Goal: Browse casually

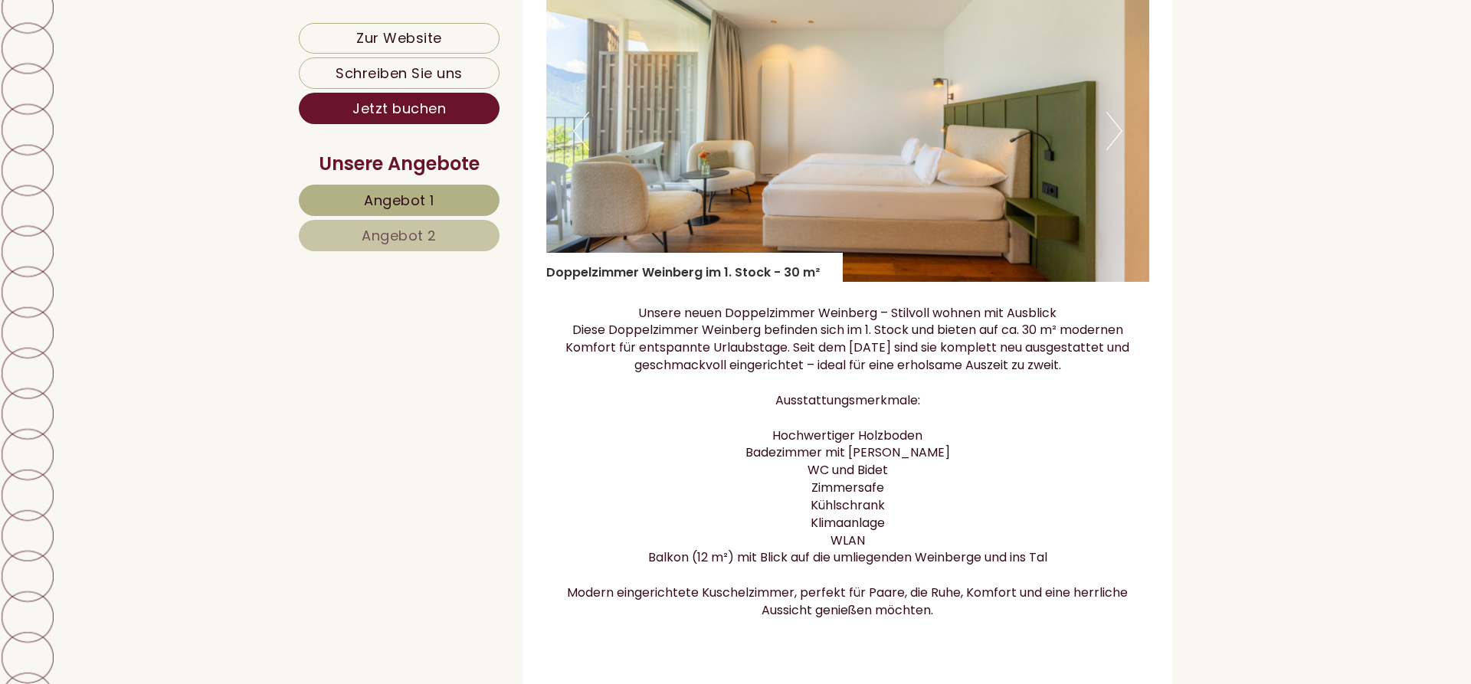
scroll to position [1954, 0]
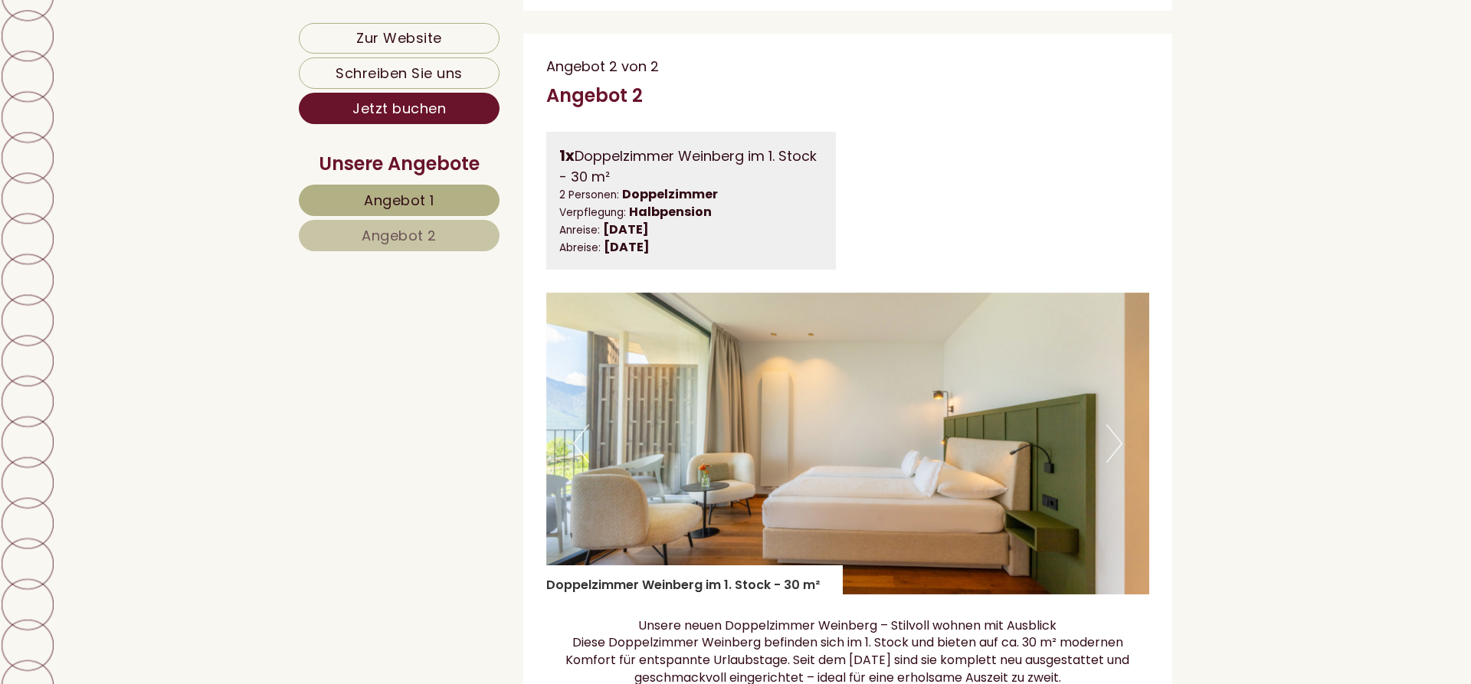
click at [1106, 405] on img at bounding box center [848, 444] width 604 height 302
click at [1113, 424] on button "Next" at bounding box center [1114, 443] width 16 height 38
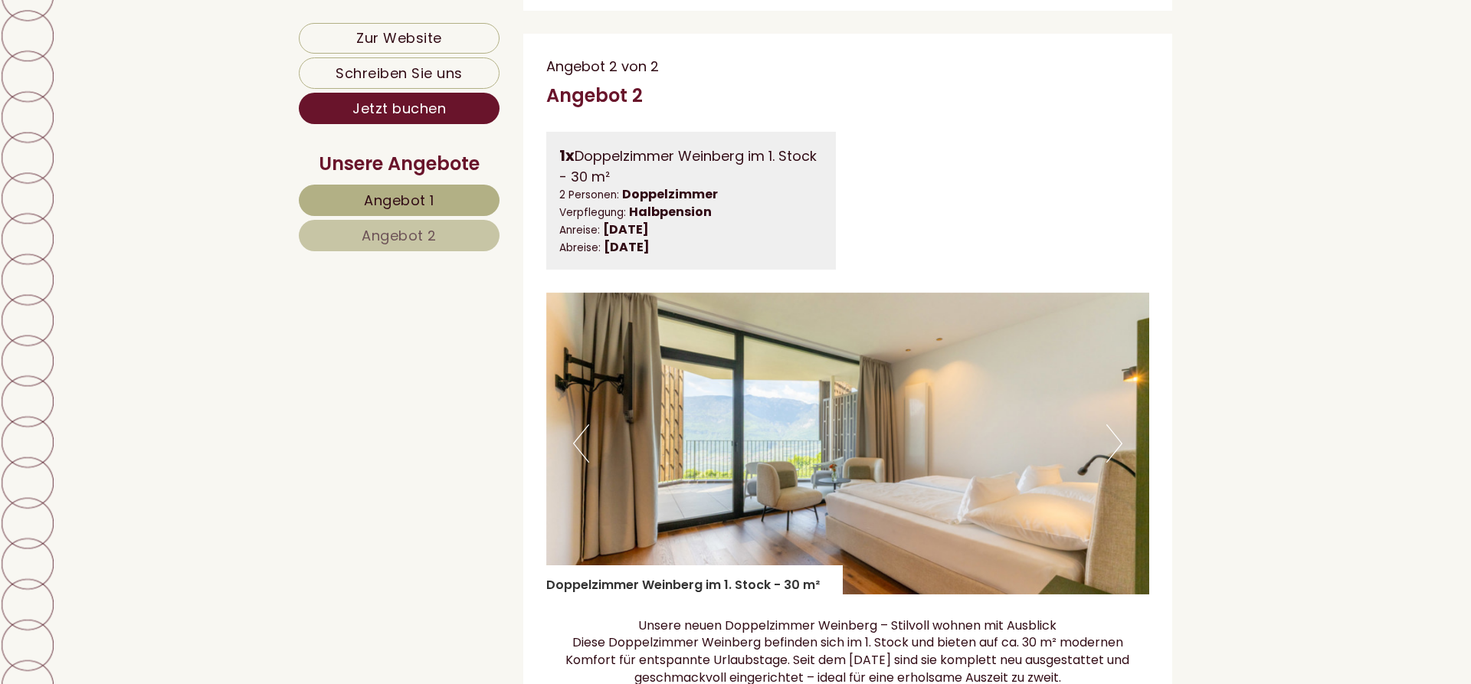
click at [1115, 424] on button "Next" at bounding box center [1114, 443] width 16 height 38
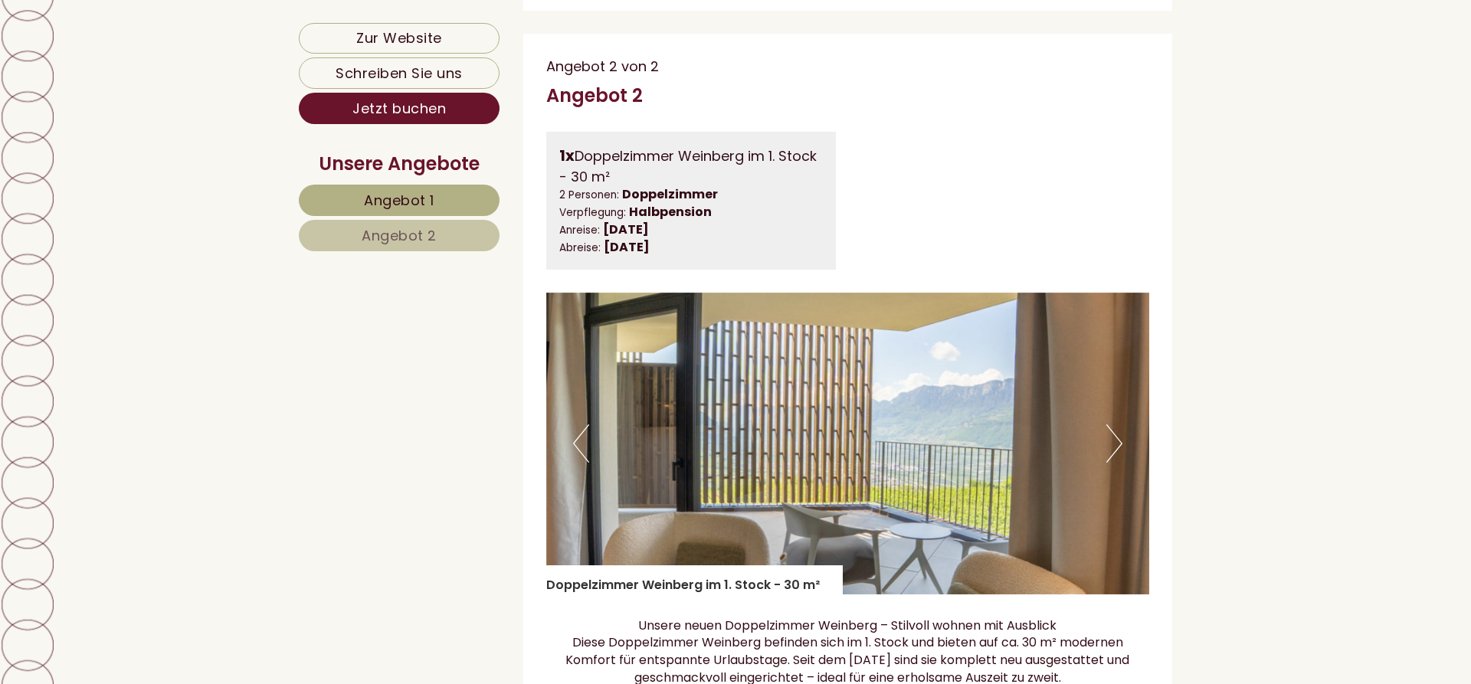
click at [1115, 424] on button "Next" at bounding box center [1114, 443] width 16 height 38
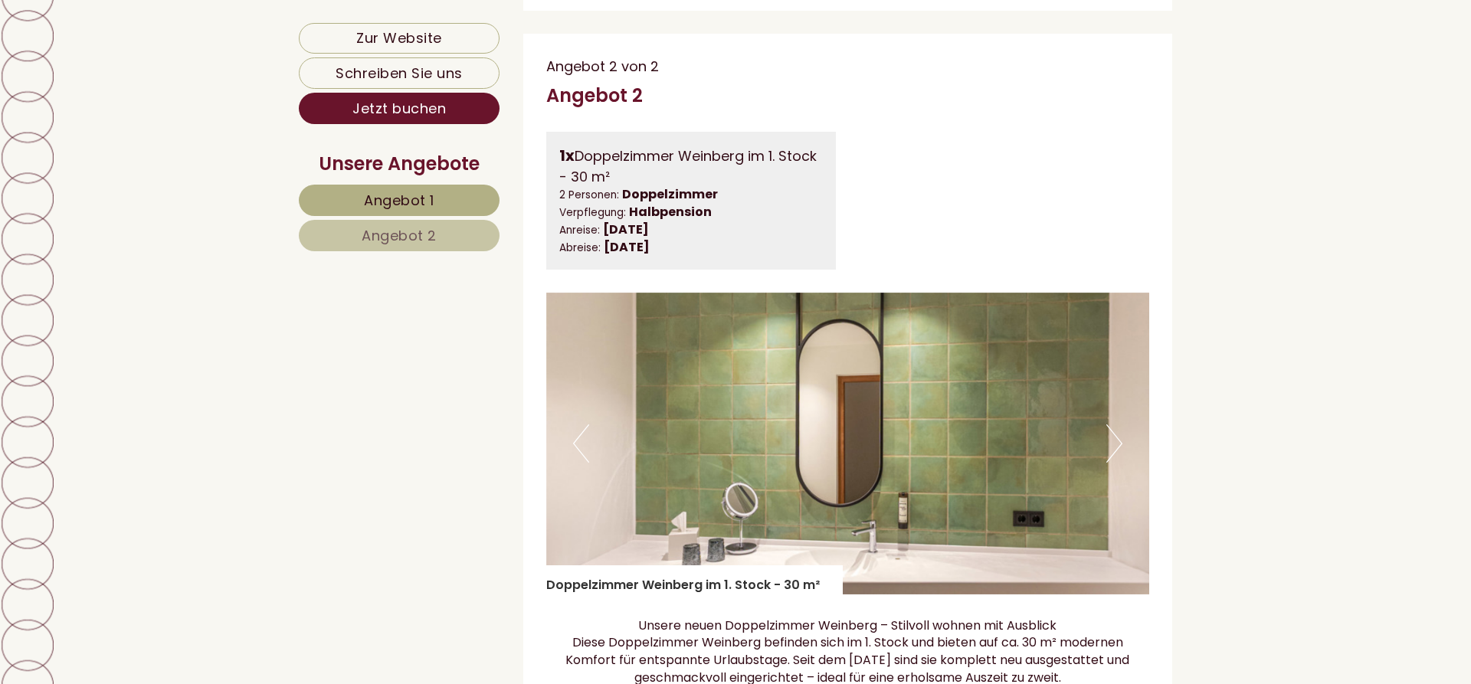
click at [1115, 424] on button "Next" at bounding box center [1114, 443] width 16 height 38
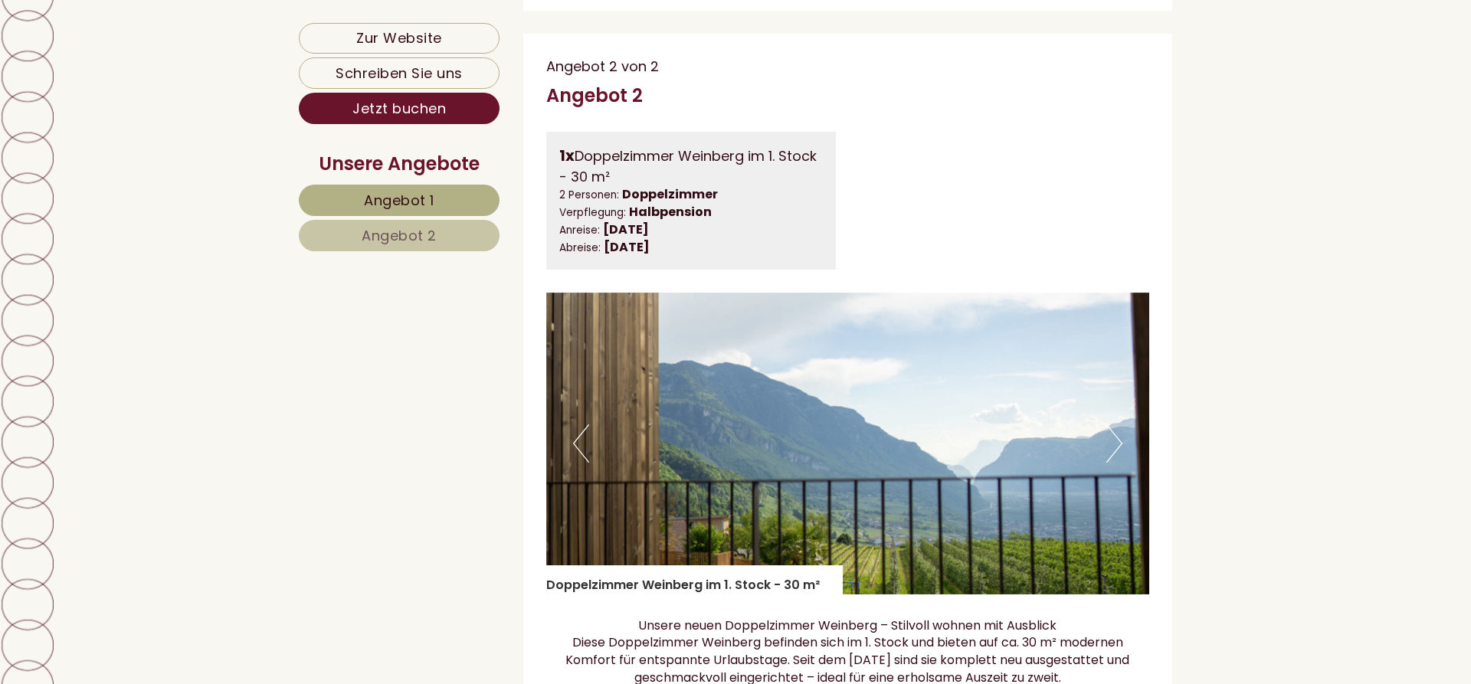
click at [1115, 424] on button "Next" at bounding box center [1114, 443] width 16 height 38
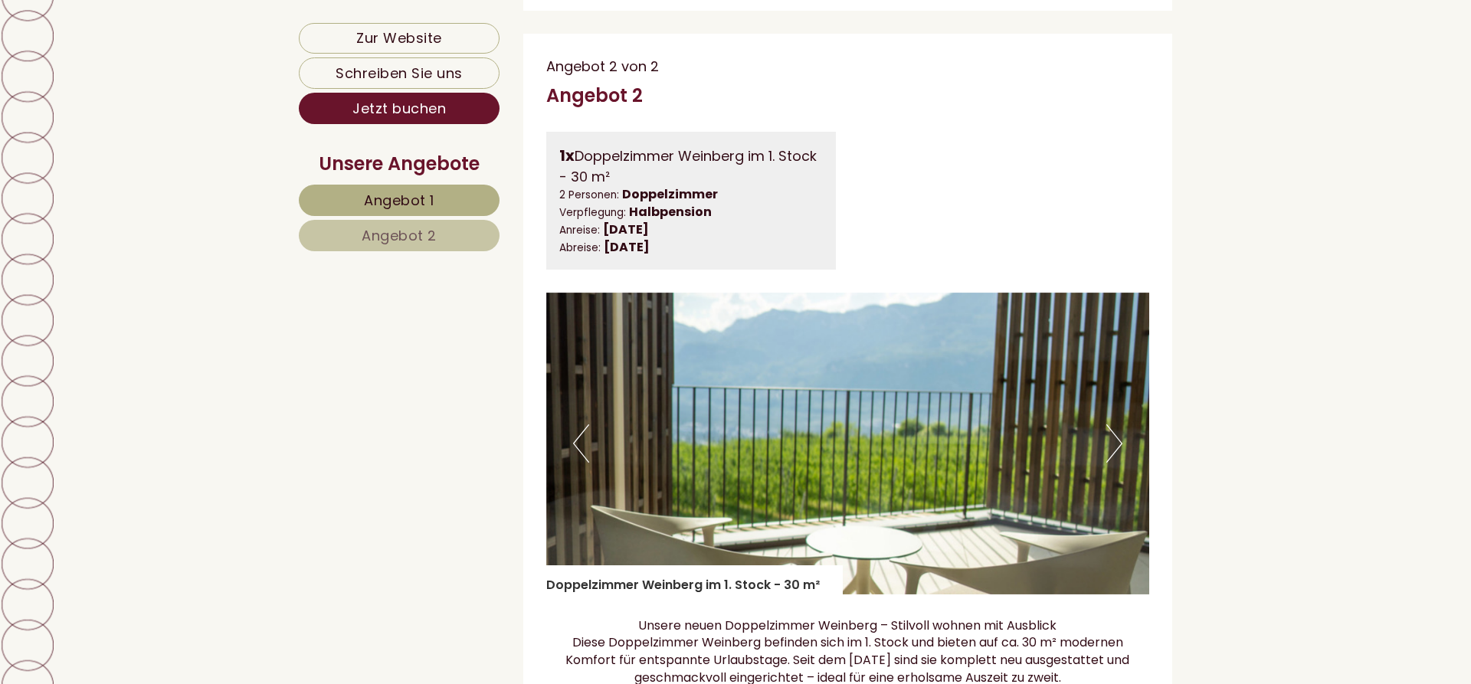
click at [1116, 424] on button "Next" at bounding box center [1114, 443] width 16 height 38
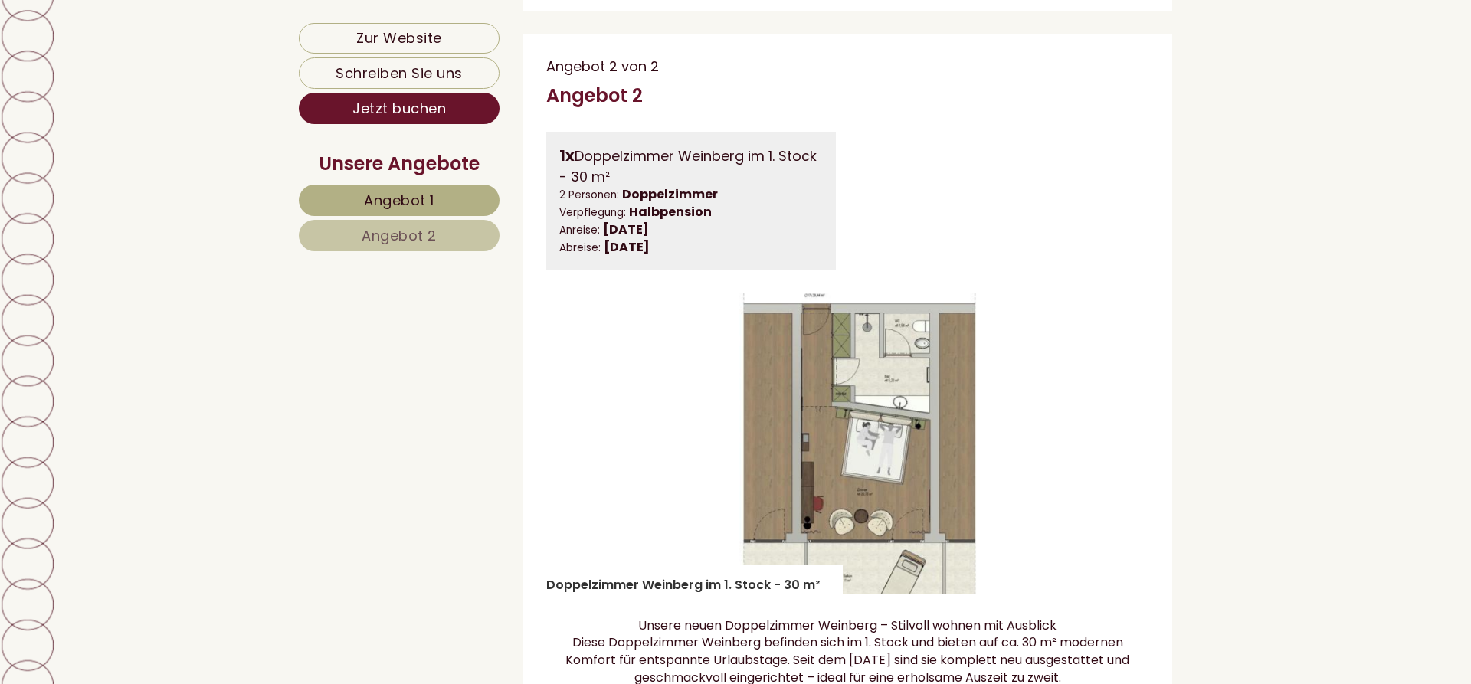
drag, startPoint x: 1112, startPoint y: 460, endPoint x: 1112, endPoint y: 415, distance: 45.2
click at [1112, 415] on div "Previous Next" at bounding box center [848, 444] width 604 height 302
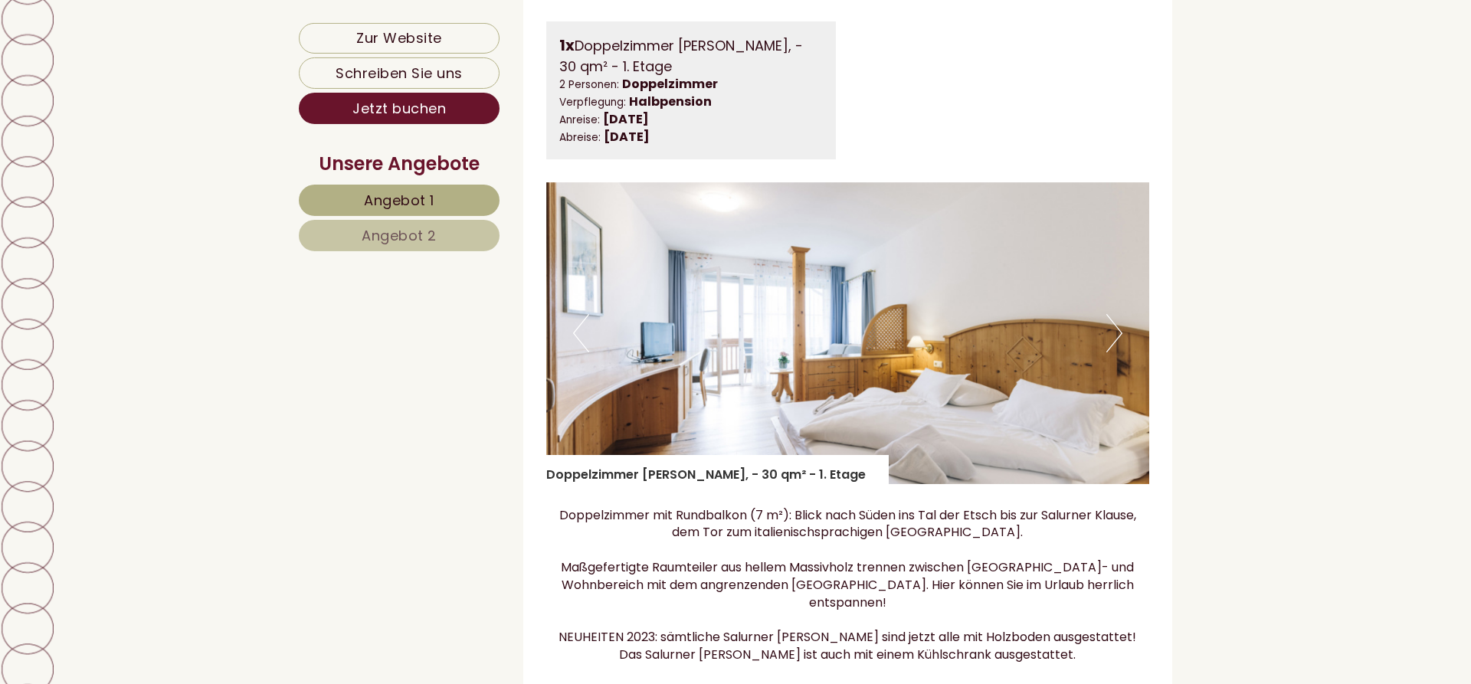
scroll to position [938, 0]
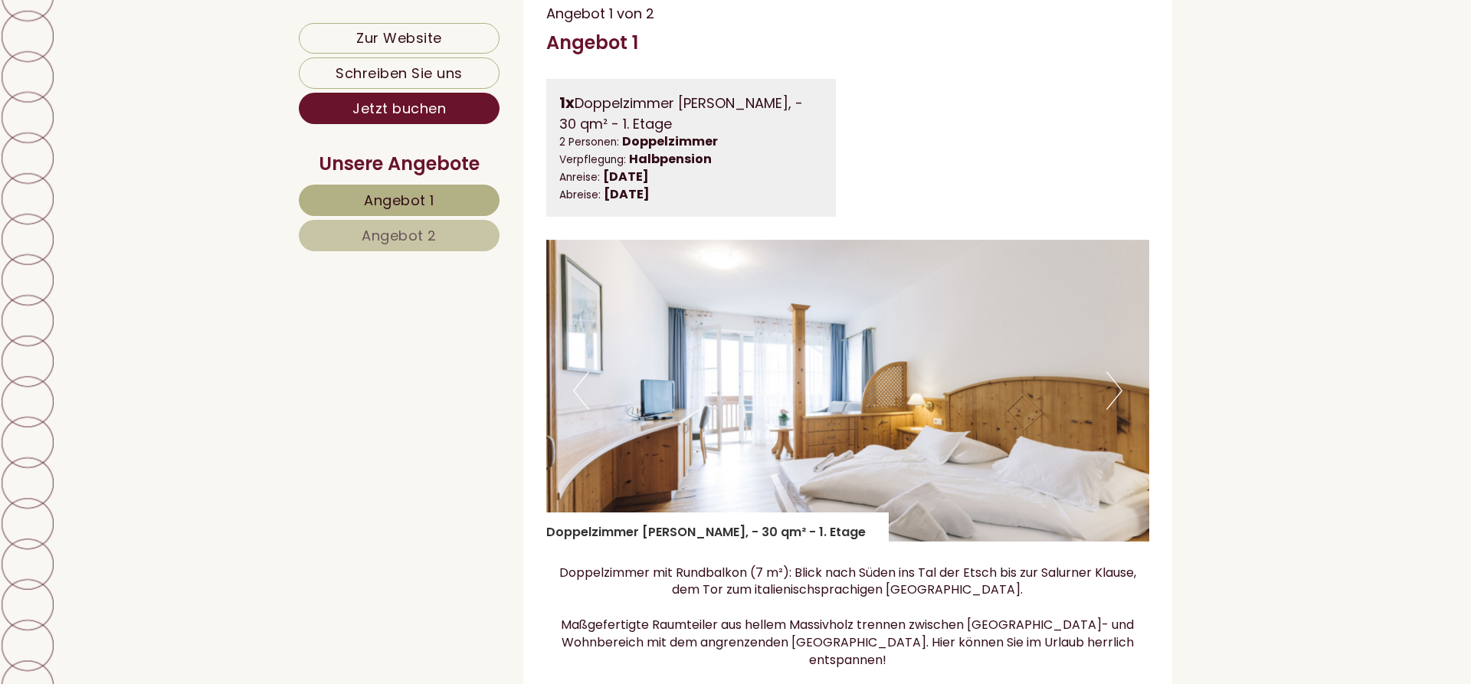
click at [1112, 372] on button "Next" at bounding box center [1114, 391] width 16 height 38
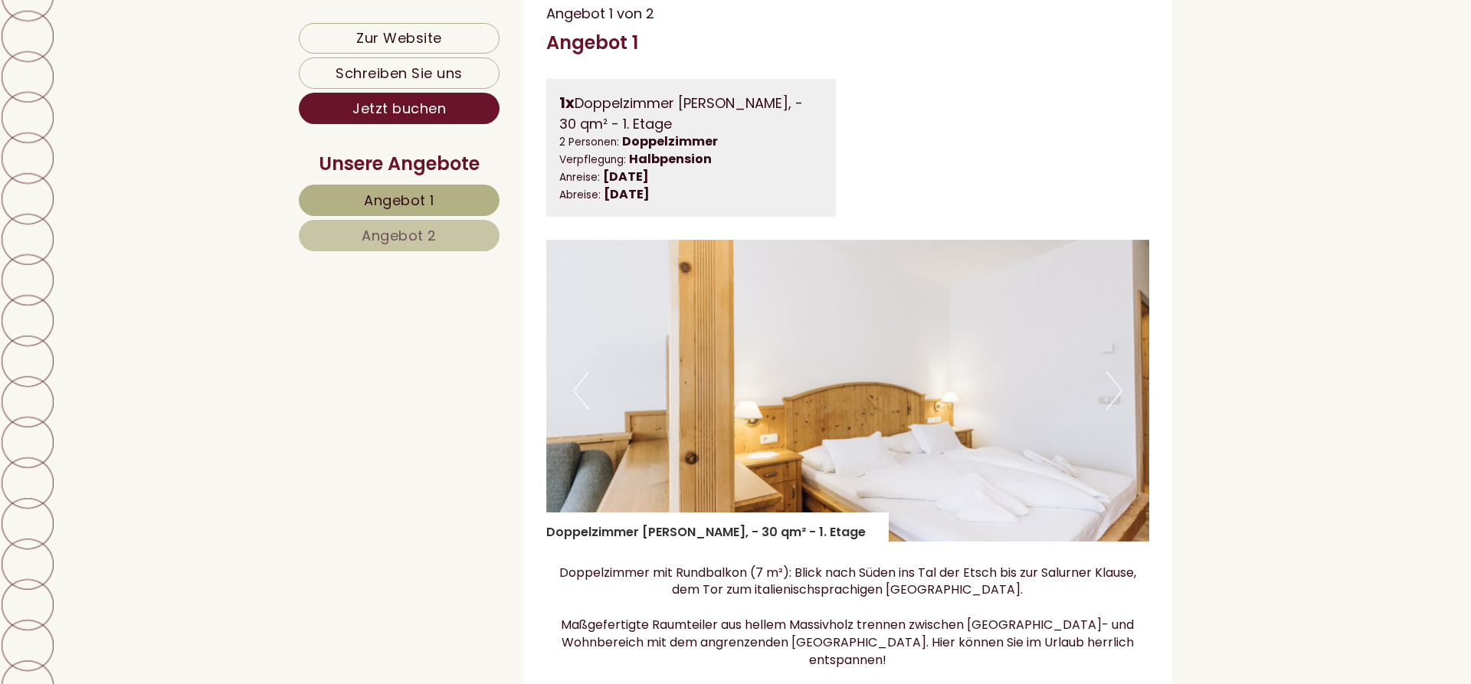
click at [1113, 372] on button "Next" at bounding box center [1114, 391] width 16 height 38
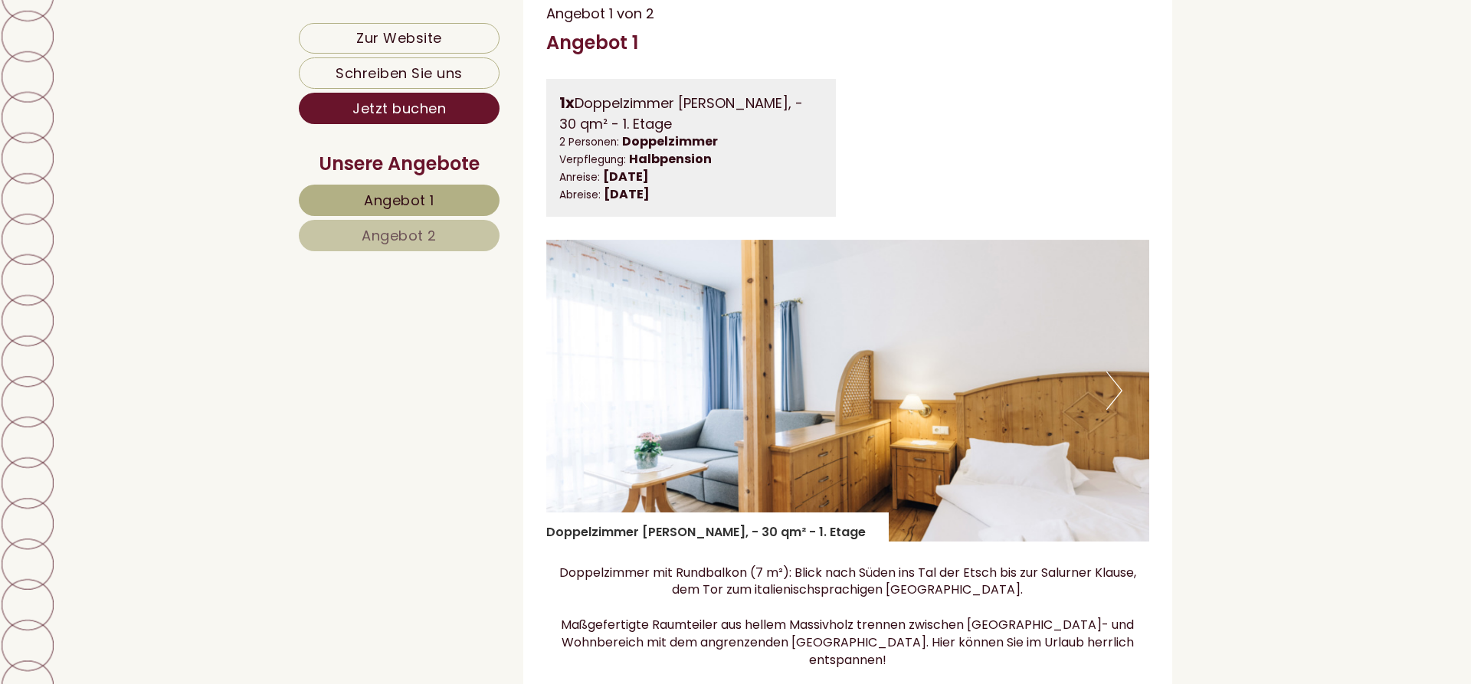
click at [1113, 372] on button "Next" at bounding box center [1114, 391] width 16 height 38
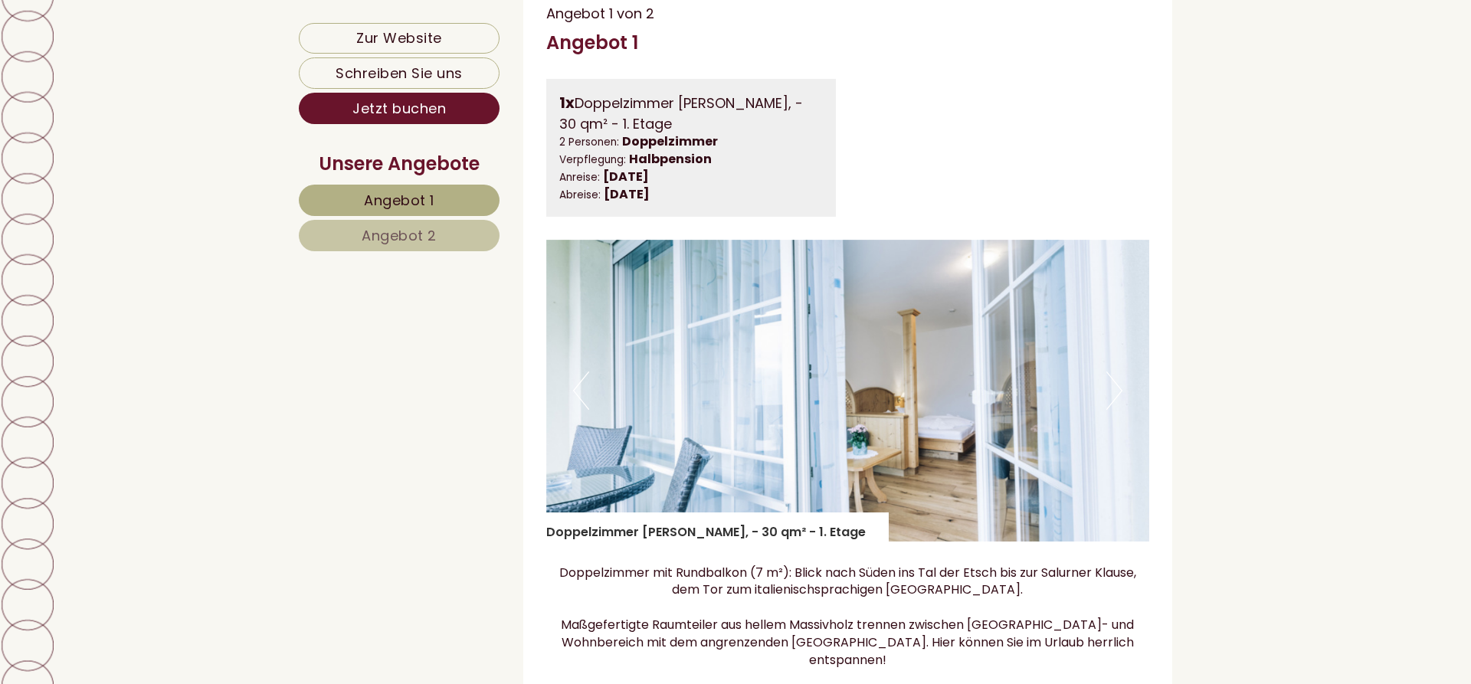
click at [1118, 374] on button "Next" at bounding box center [1114, 391] width 16 height 38
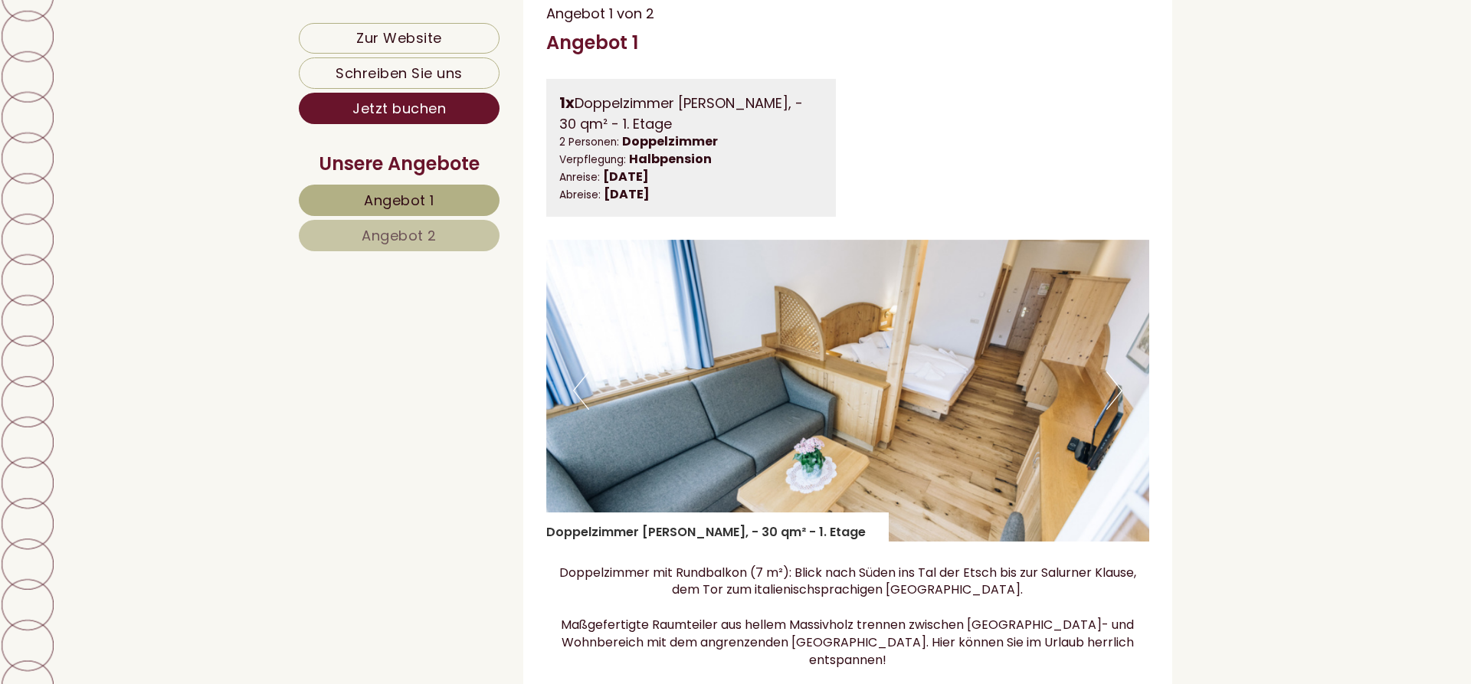
click at [1117, 373] on button "Next" at bounding box center [1114, 391] width 16 height 38
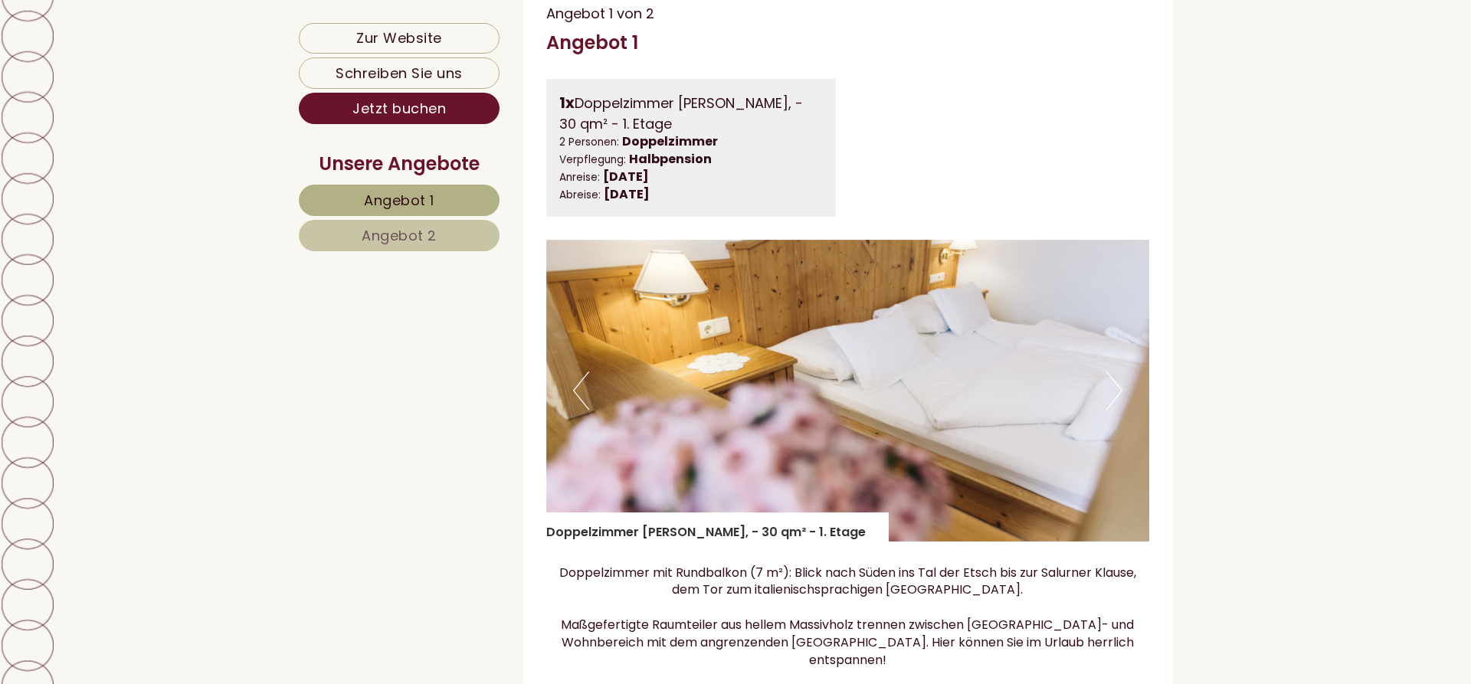
click at [1117, 373] on button "Next" at bounding box center [1114, 391] width 16 height 38
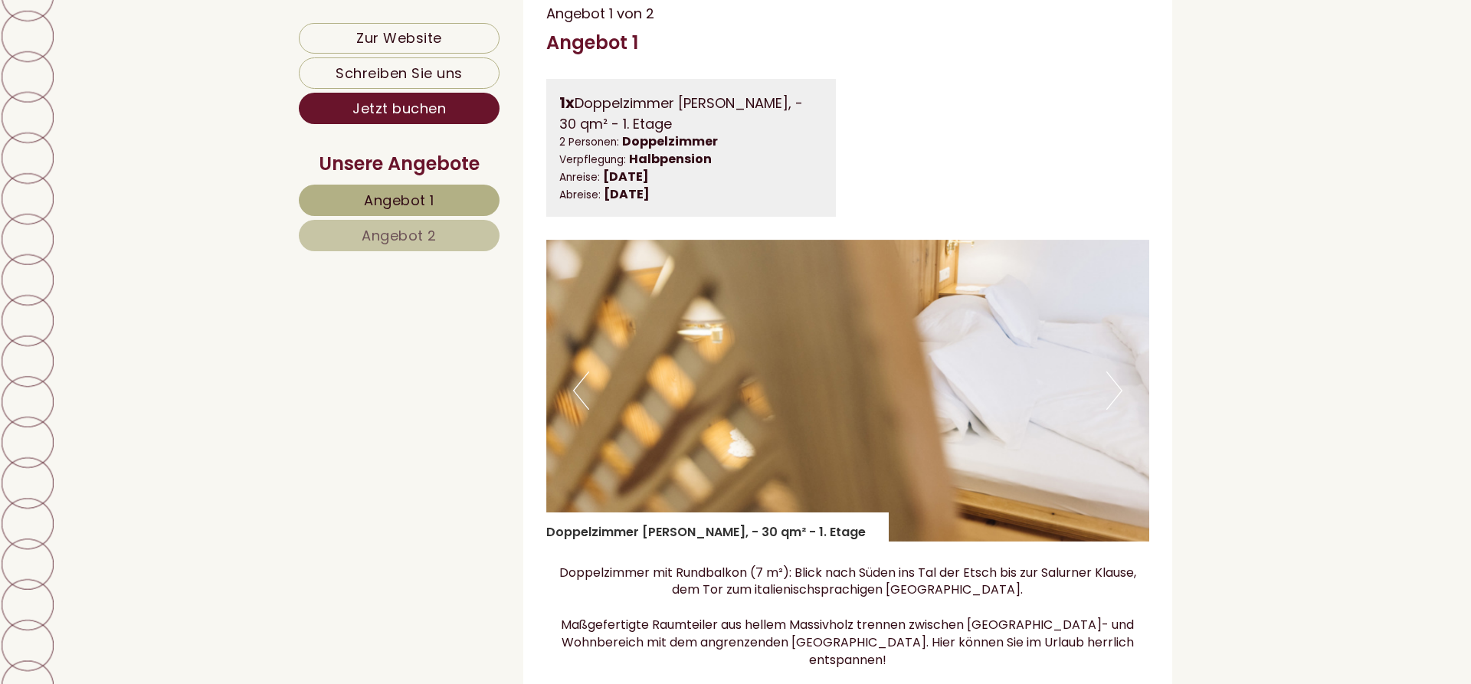
click at [1117, 373] on button "Next" at bounding box center [1114, 391] width 16 height 38
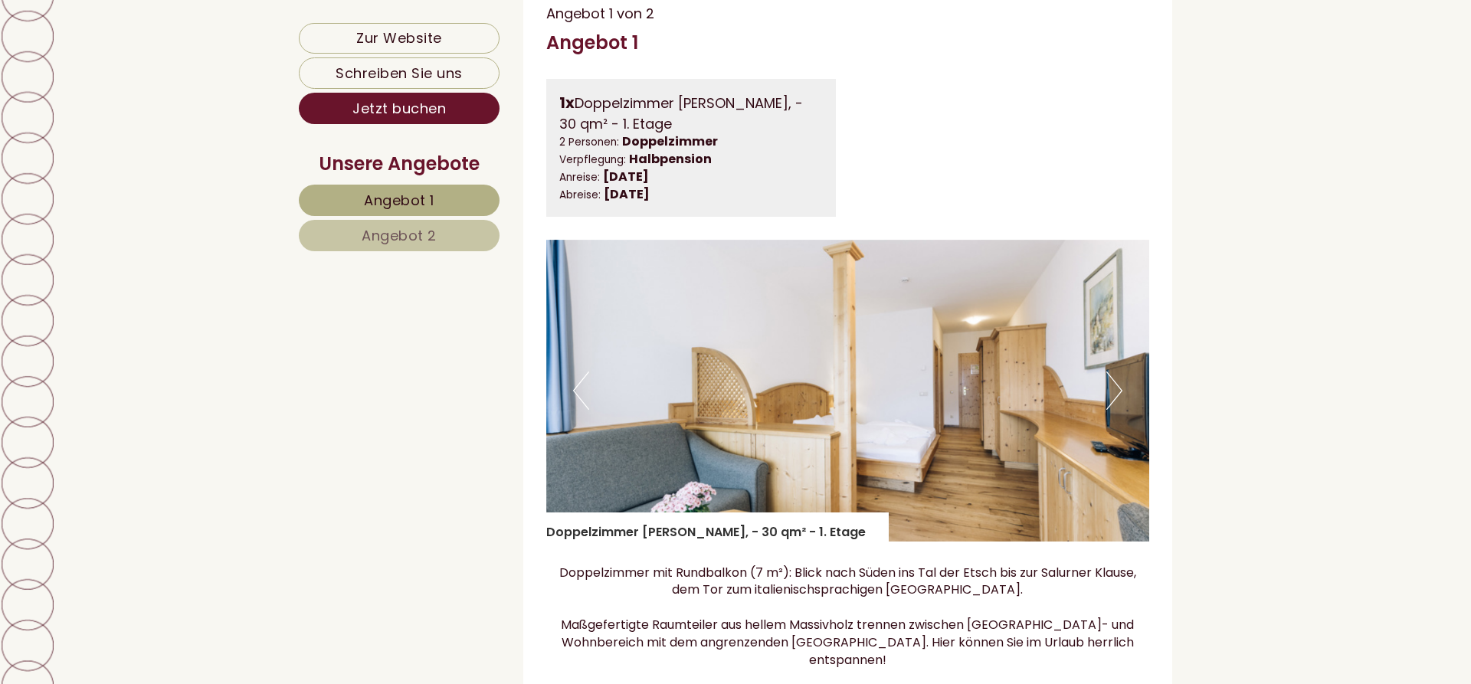
click at [1117, 373] on button "Next" at bounding box center [1114, 391] width 16 height 38
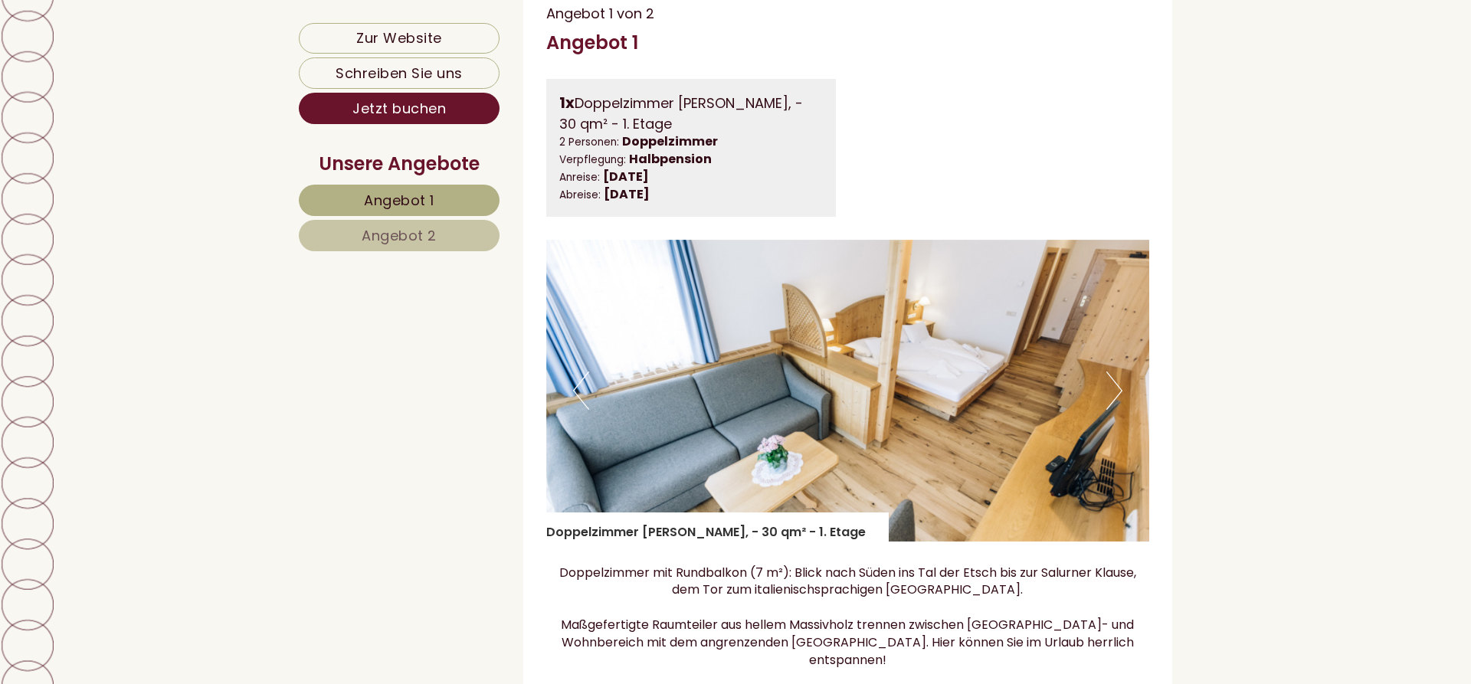
click at [1117, 373] on button "Next" at bounding box center [1114, 391] width 16 height 38
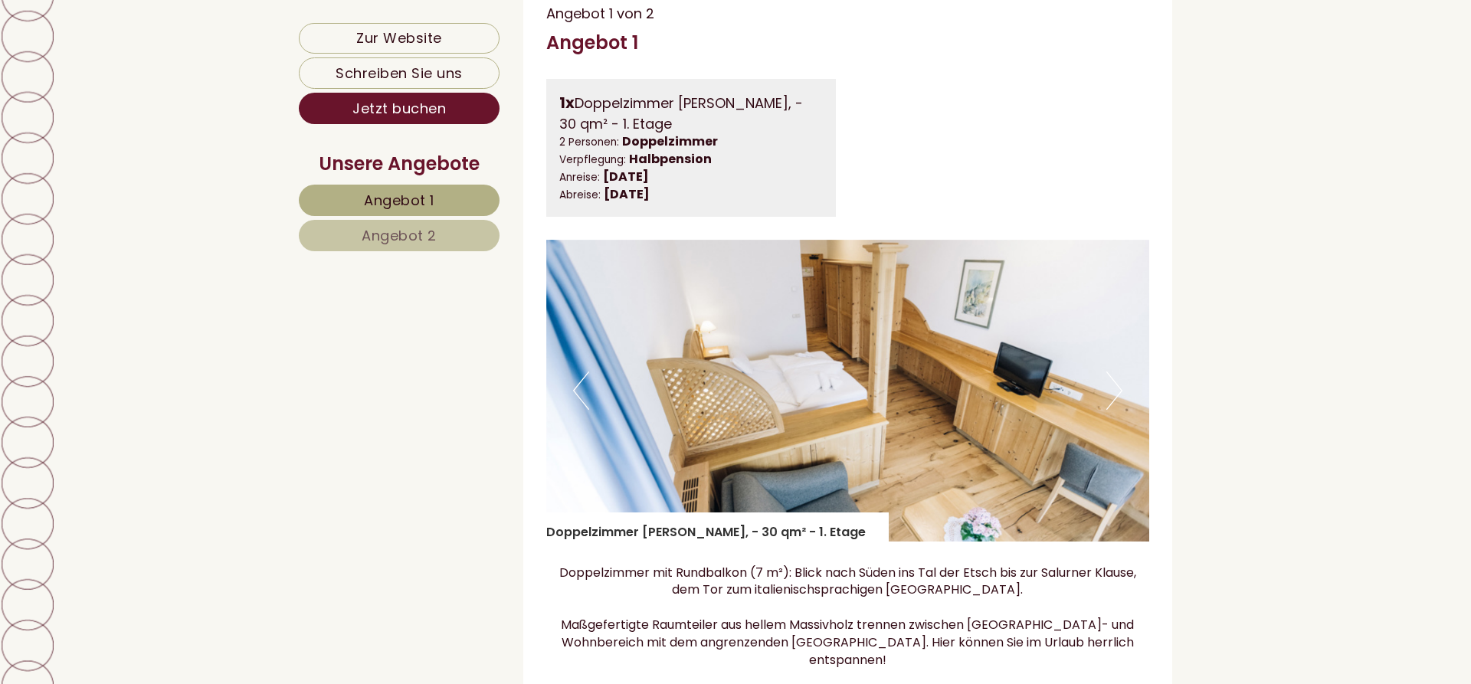
click at [1117, 373] on button "Next" at bounding box center [1114, 391] width 16 height 38
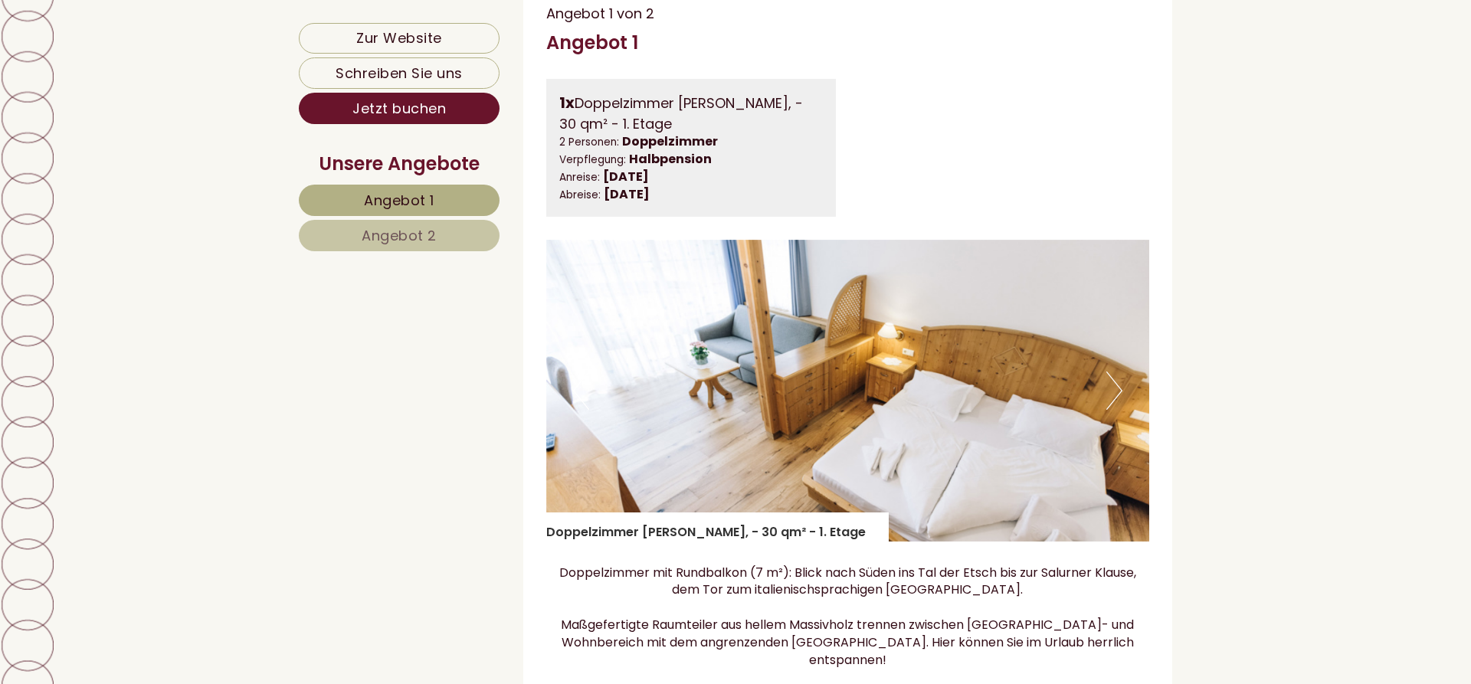
click at [1117, 373] on button "Next" at bounding box center [1114, 391] width 16 height 38
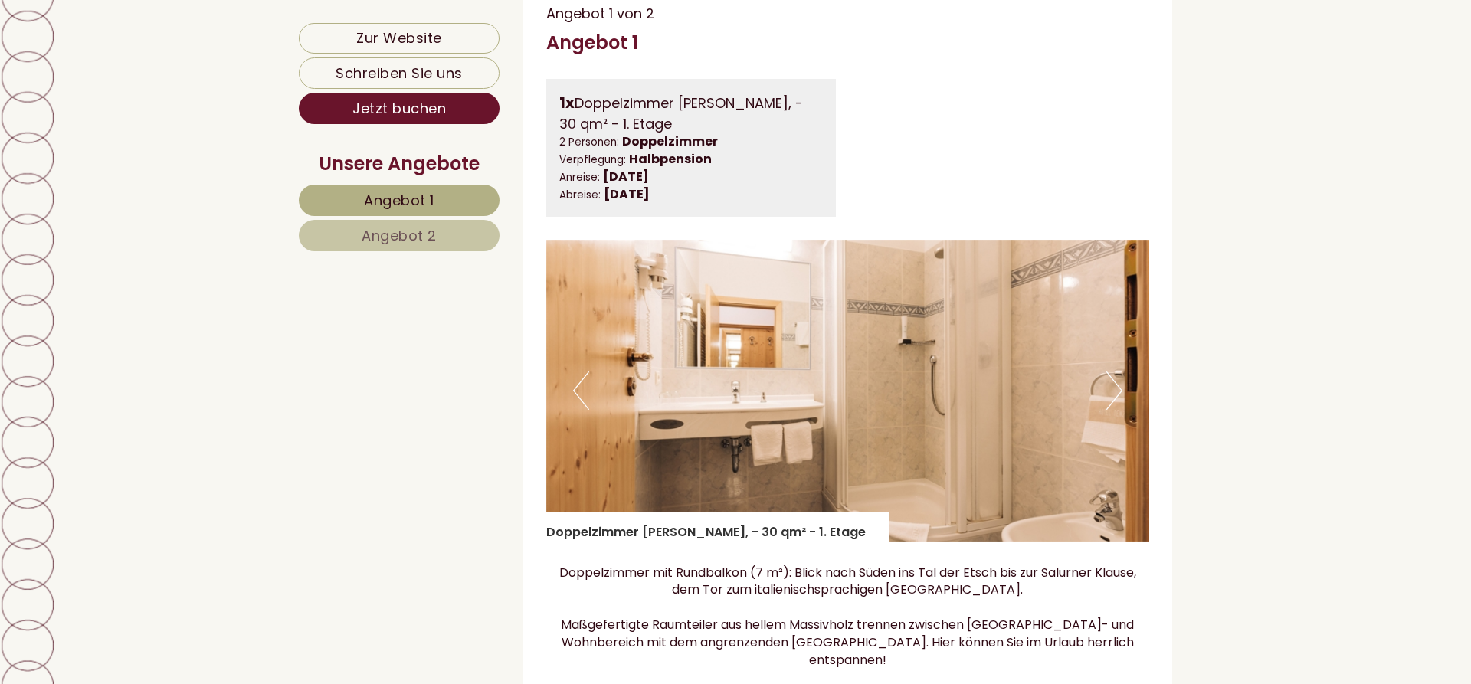
click at [1117, 373] on button "Next" at bounding box center [1114, 391] width 16 height 38
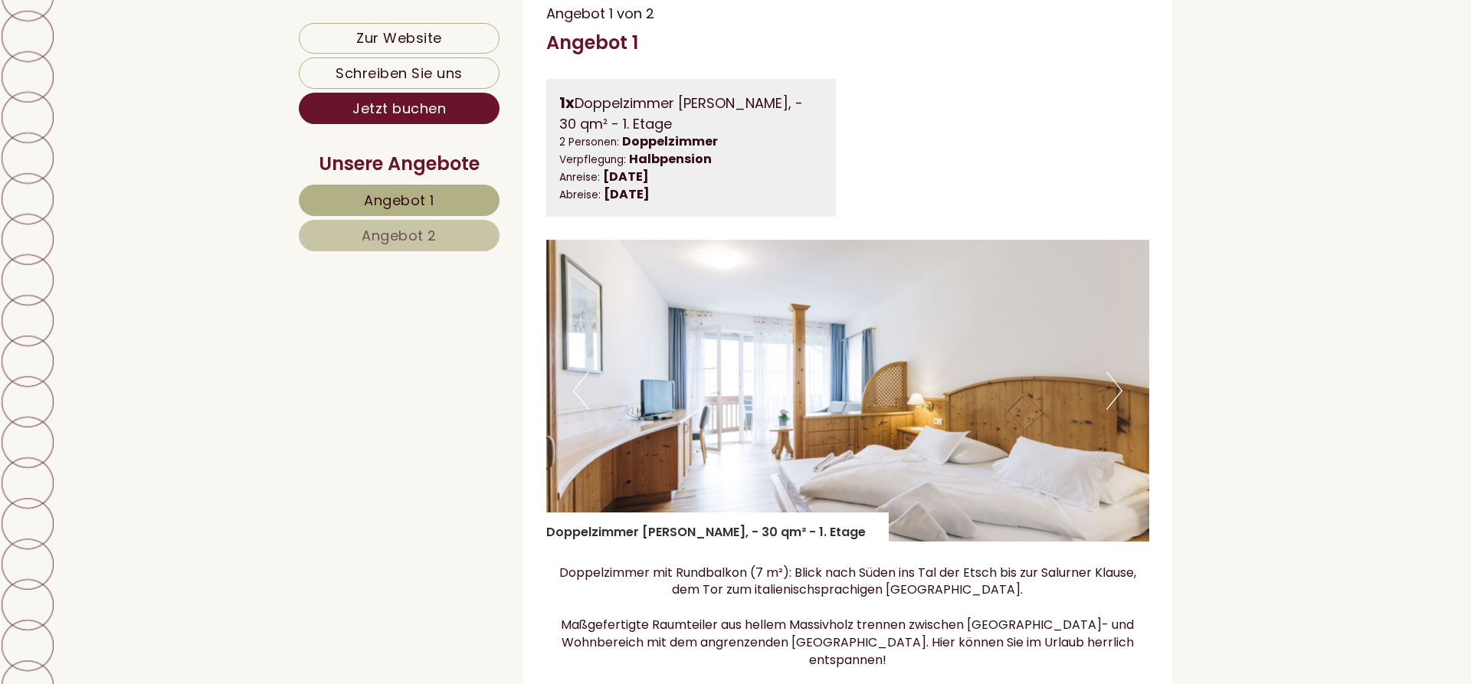
click at [1117, 373] on button "Next" at bounding box center [1114, 391] width 16 height 38
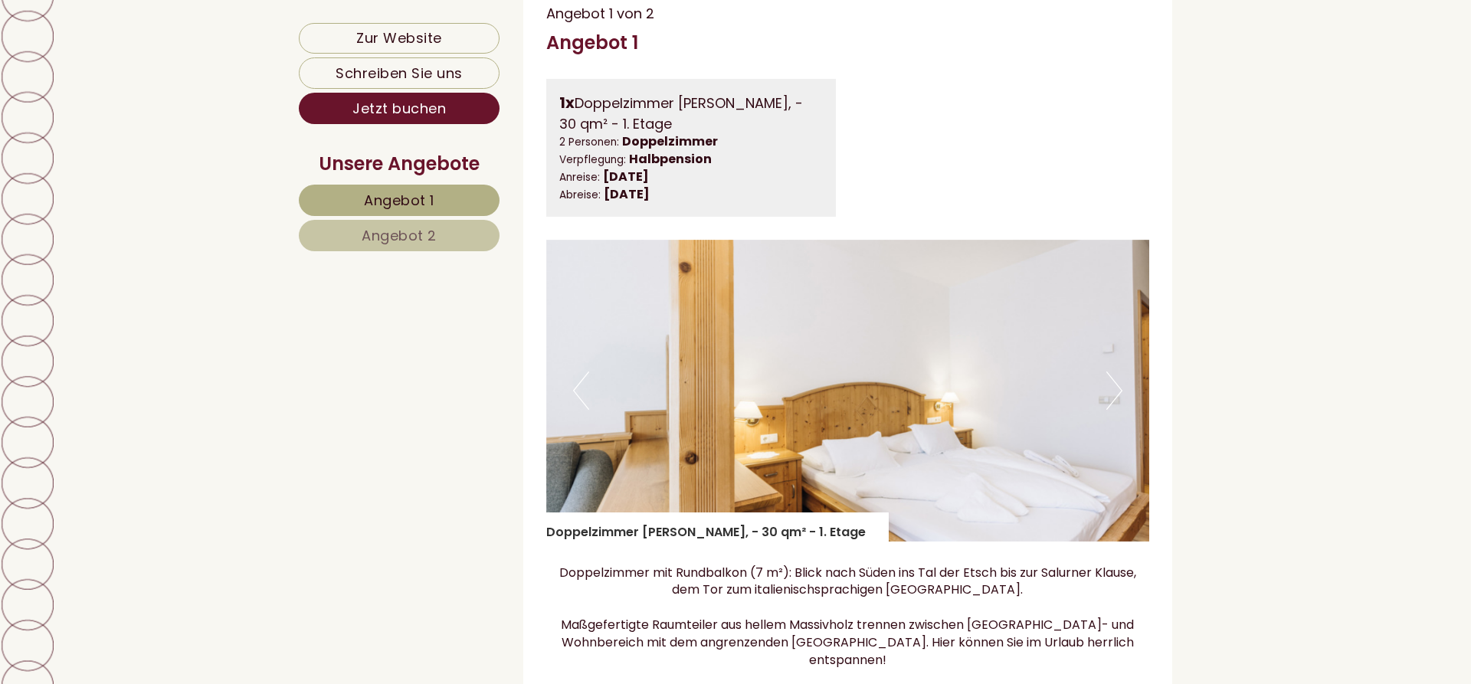
click at [1117, 373] on button "Next" at bounding box center [1114, 391] width 16 height 38
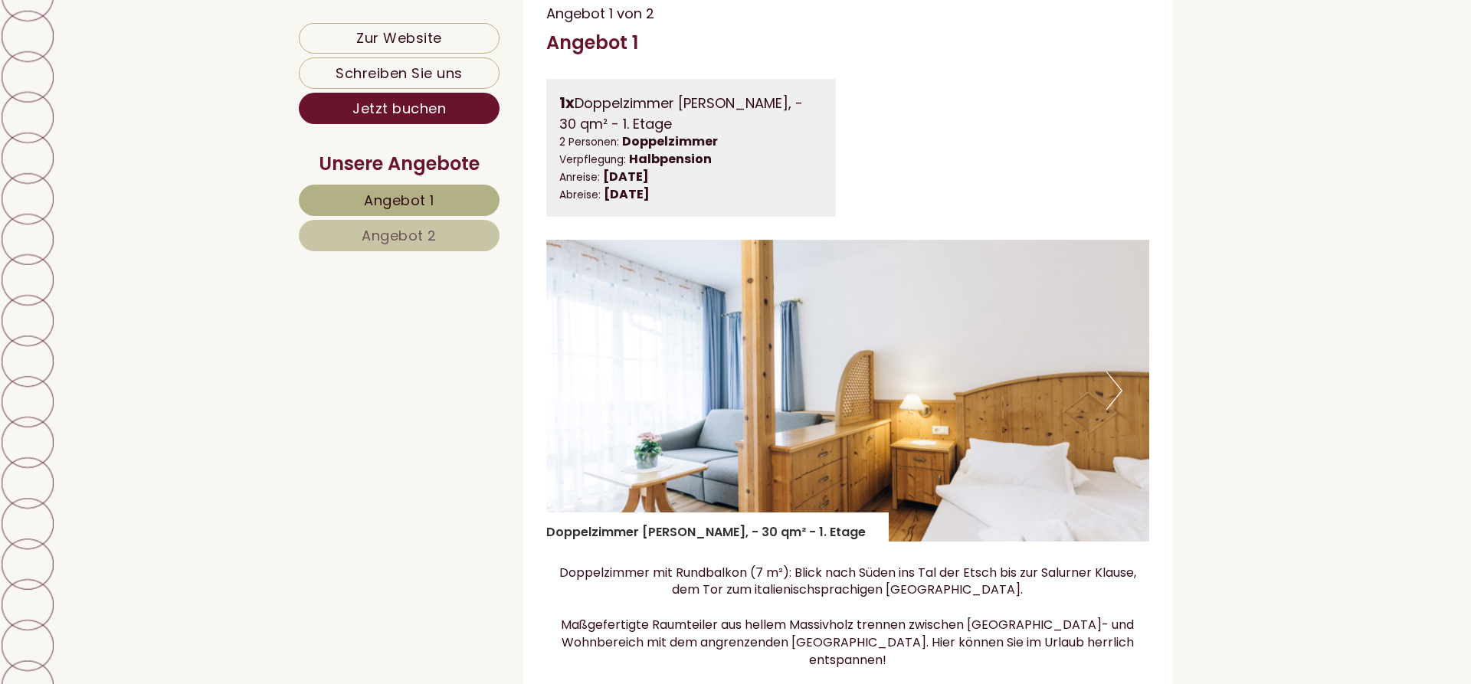
click at [1117, 373] on button "Next" at bounding box center [1114, 391] width 16 height 38
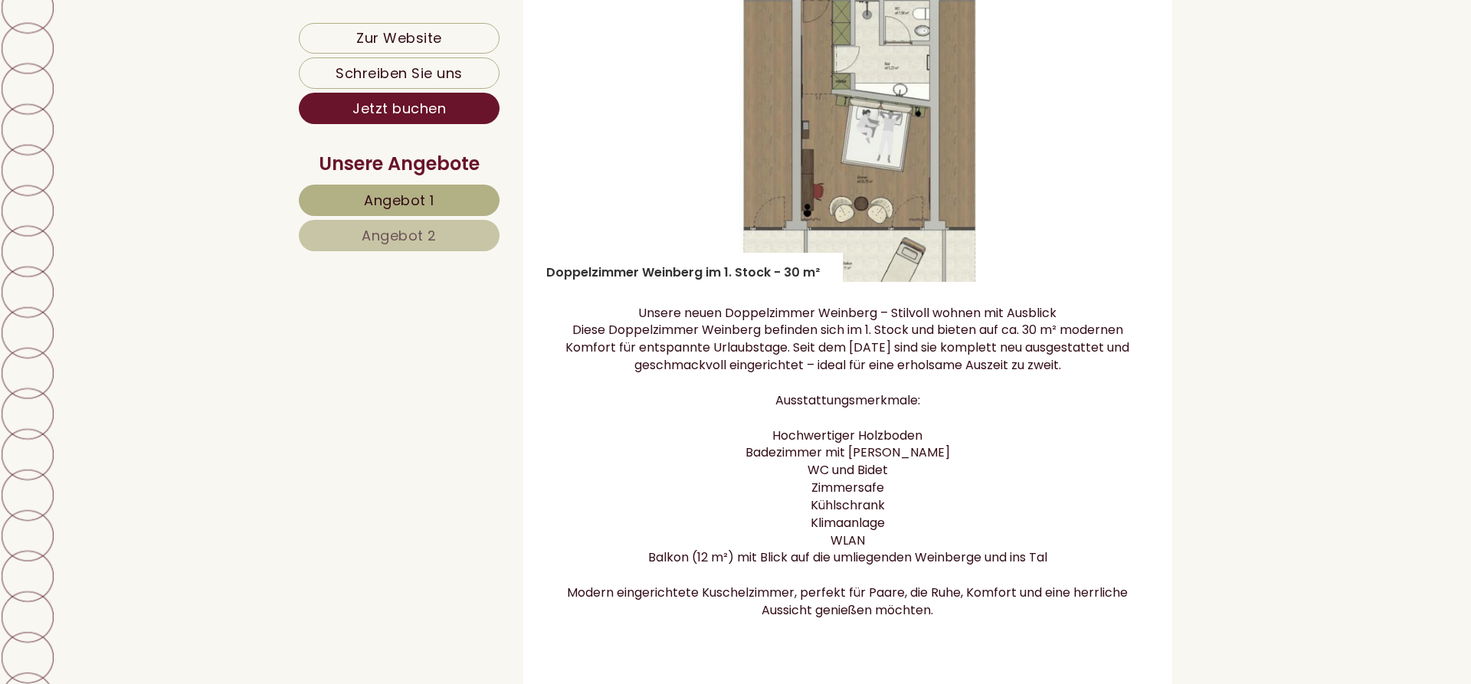
scroll to position [1954, 0]
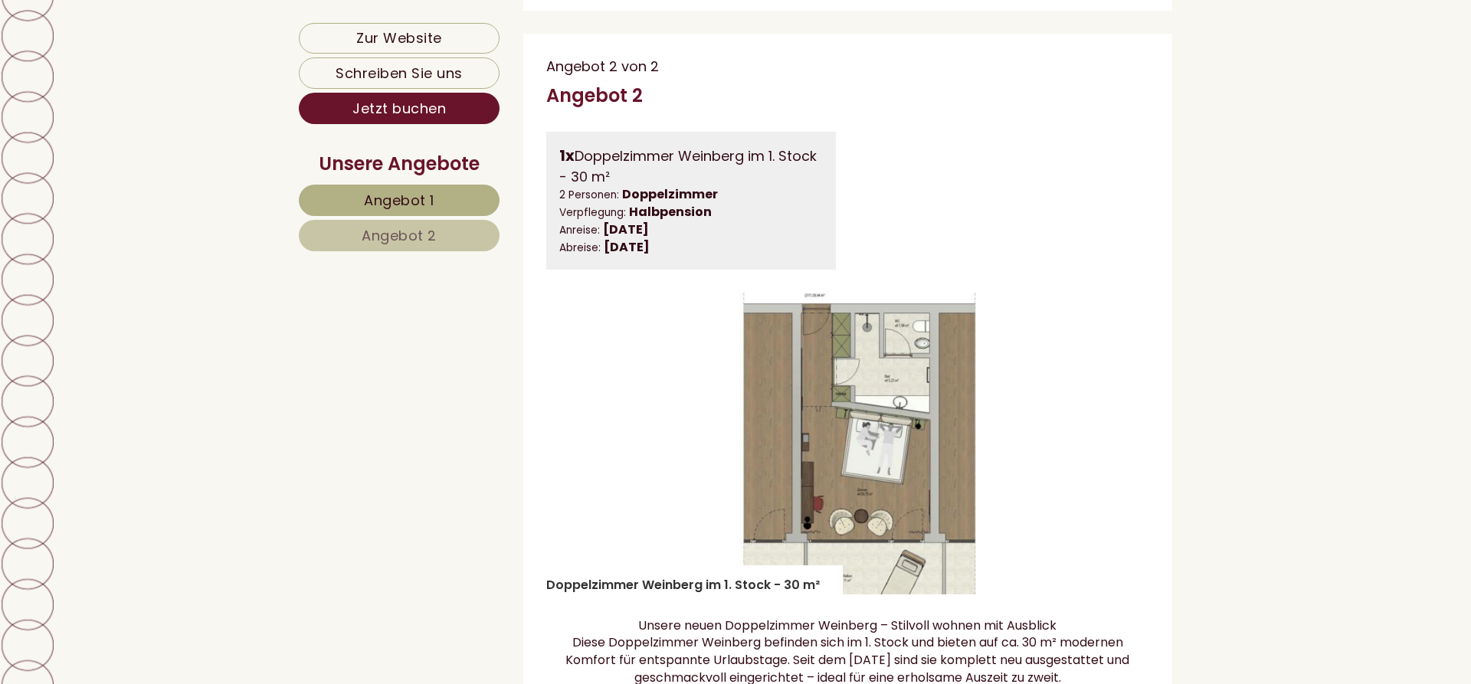
click at [989, 408] on img at bounding box center [848, 444] width 604 height 302
click at [863, 437] on img at bounding box center [848, 444] width 604 height 302
click at [686, 436] on img at bounding box center [848, 444] width 604 height 302
click at [790, 370] on img at bounding box center [848, 444] width 604 height 302
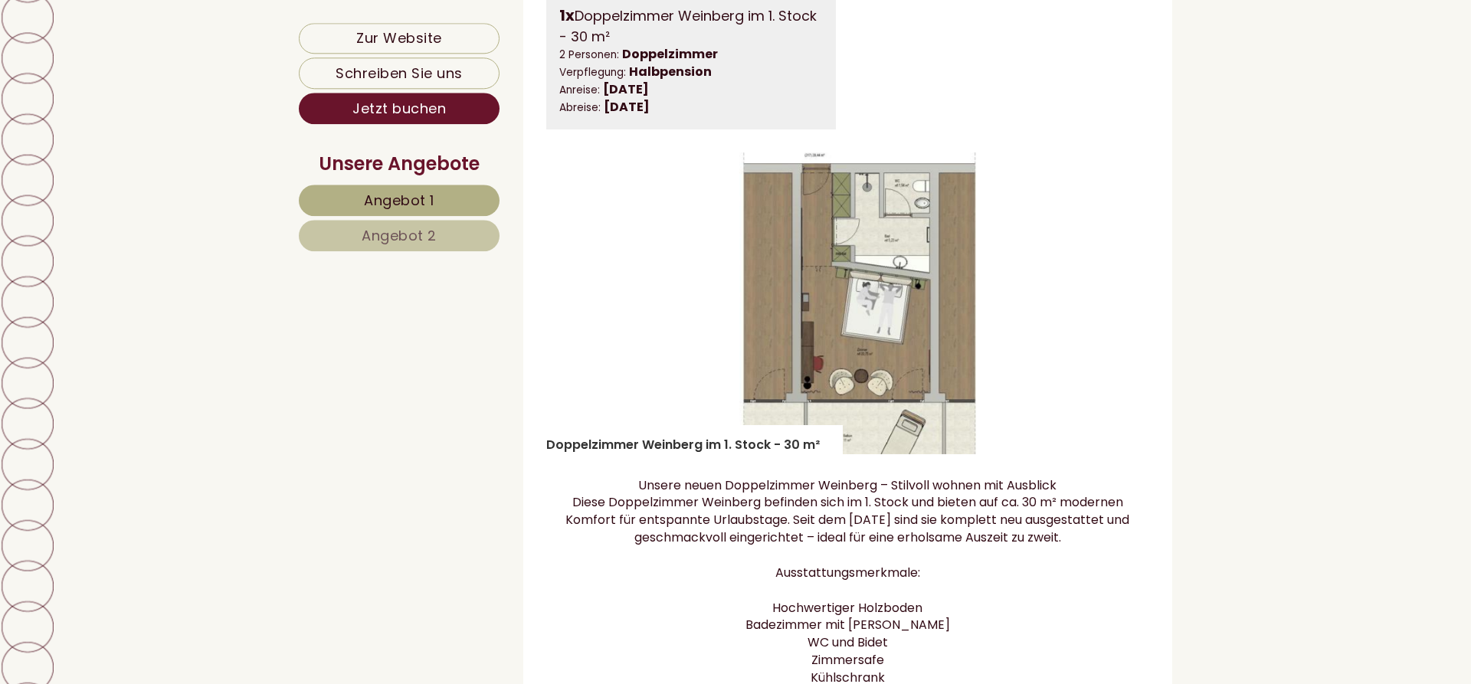
scroll to position [2110, 0]
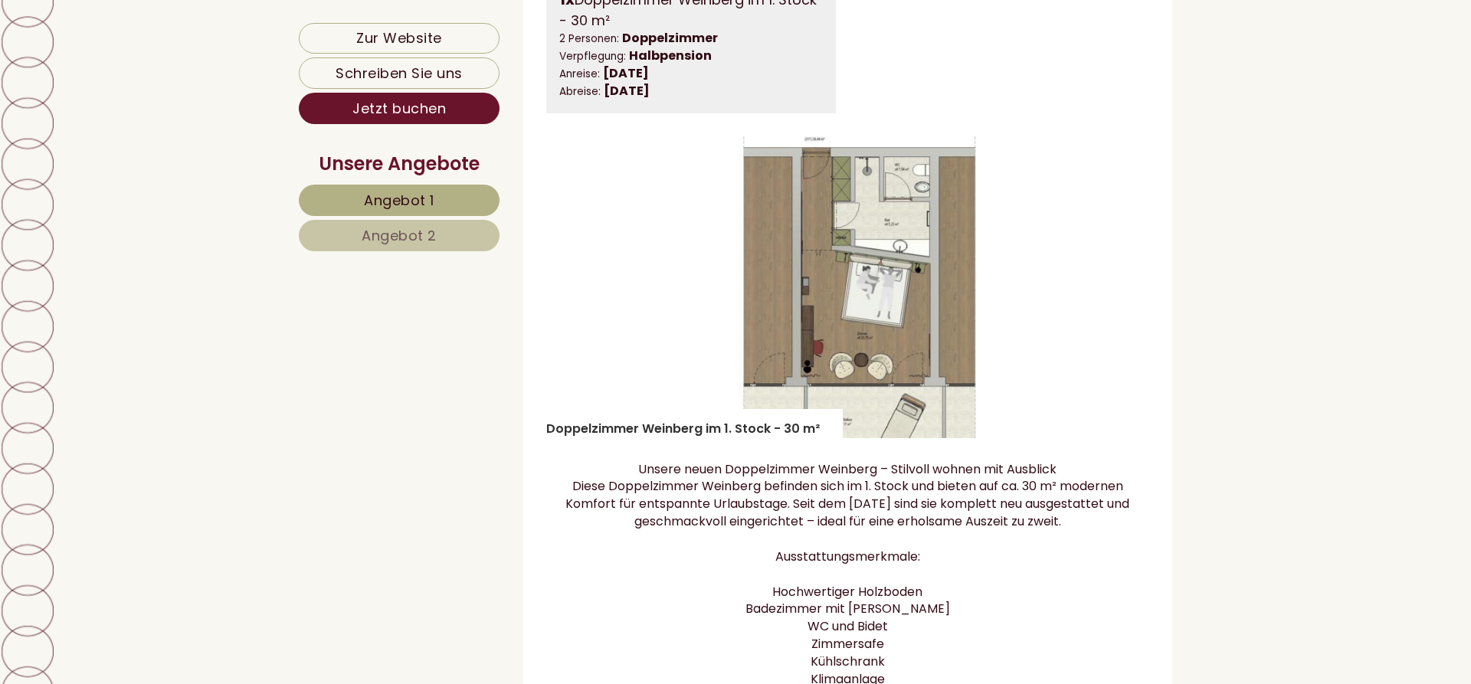
click at [998, 287] on img at bounding box center [848, 287] width 604 height 302
click at [843, 285] on img at bounding box center [848, 287] width 604 height 302
drag, startPoint x: 639, startPoint y: 265, endPoint x: 577, endPoint y: 264, distance: 62.1
click at [631, 264] on img at bounding box center [848, 287] width 604 height 302
click at [555, 264] on img at bounding box center [848, 287] width 604 height 302
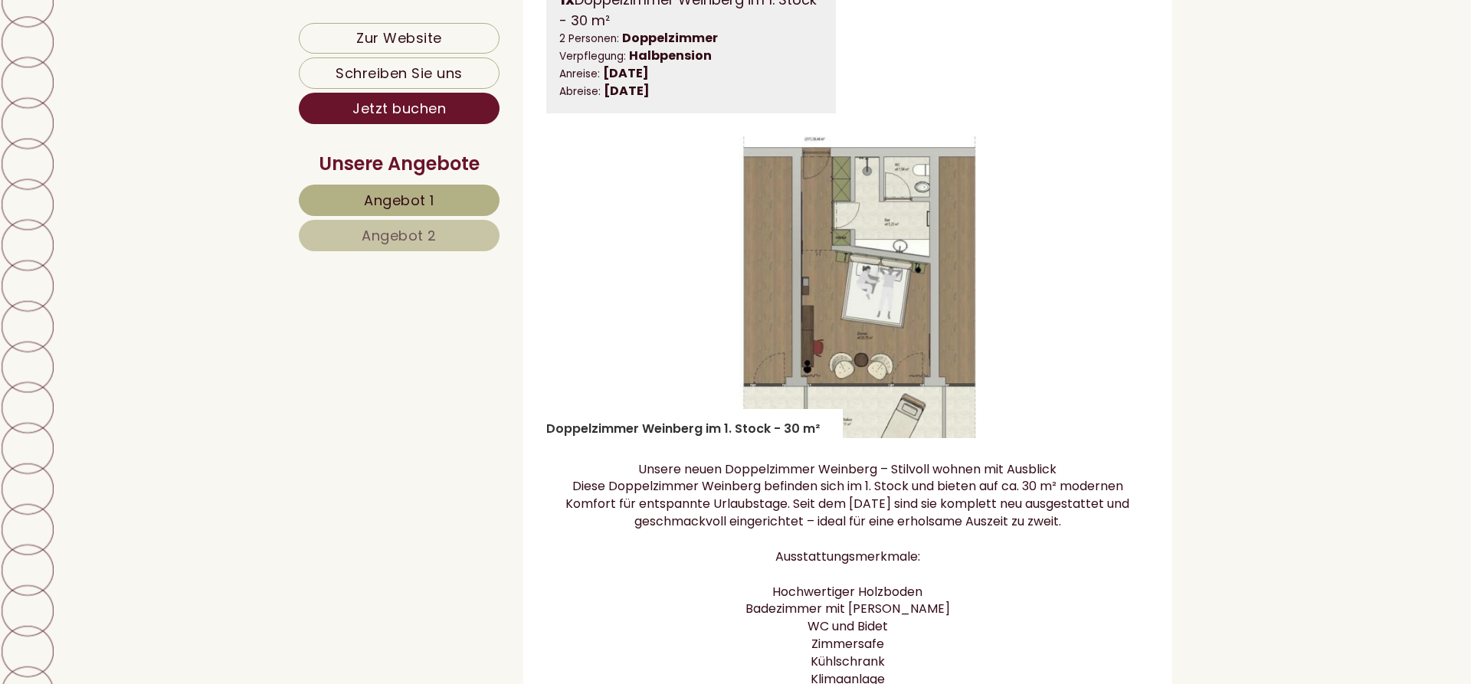
click at [566, 259] on img at bounding box center [848, 287] width 604 height 302
click at [584, 268] on button "Previous" at bounding box center [581, 287] width 16 height 38
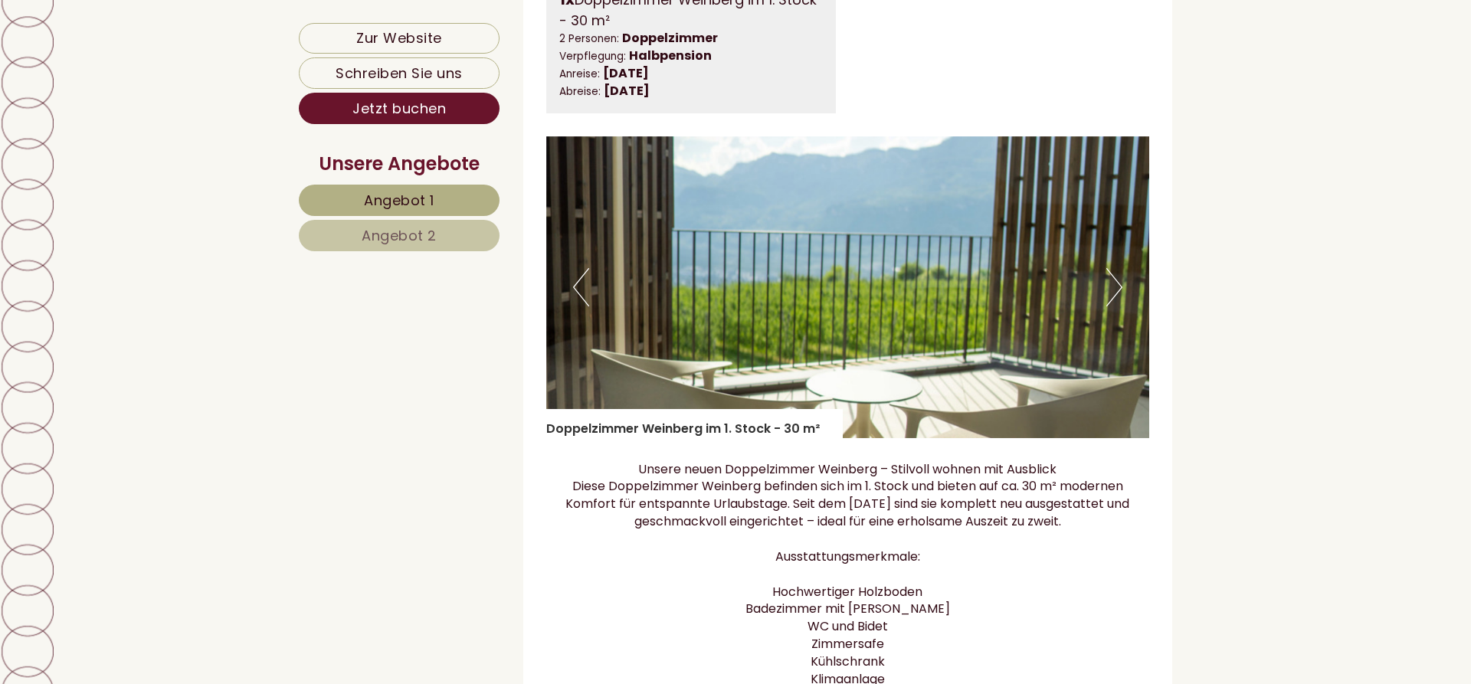
click at [584, 268] on button "Previous" at bounding box center [581, 287] width 16 height 38
click at [582, 268] on button "Previous" at bounding box center [581, 287] width 16 height 38
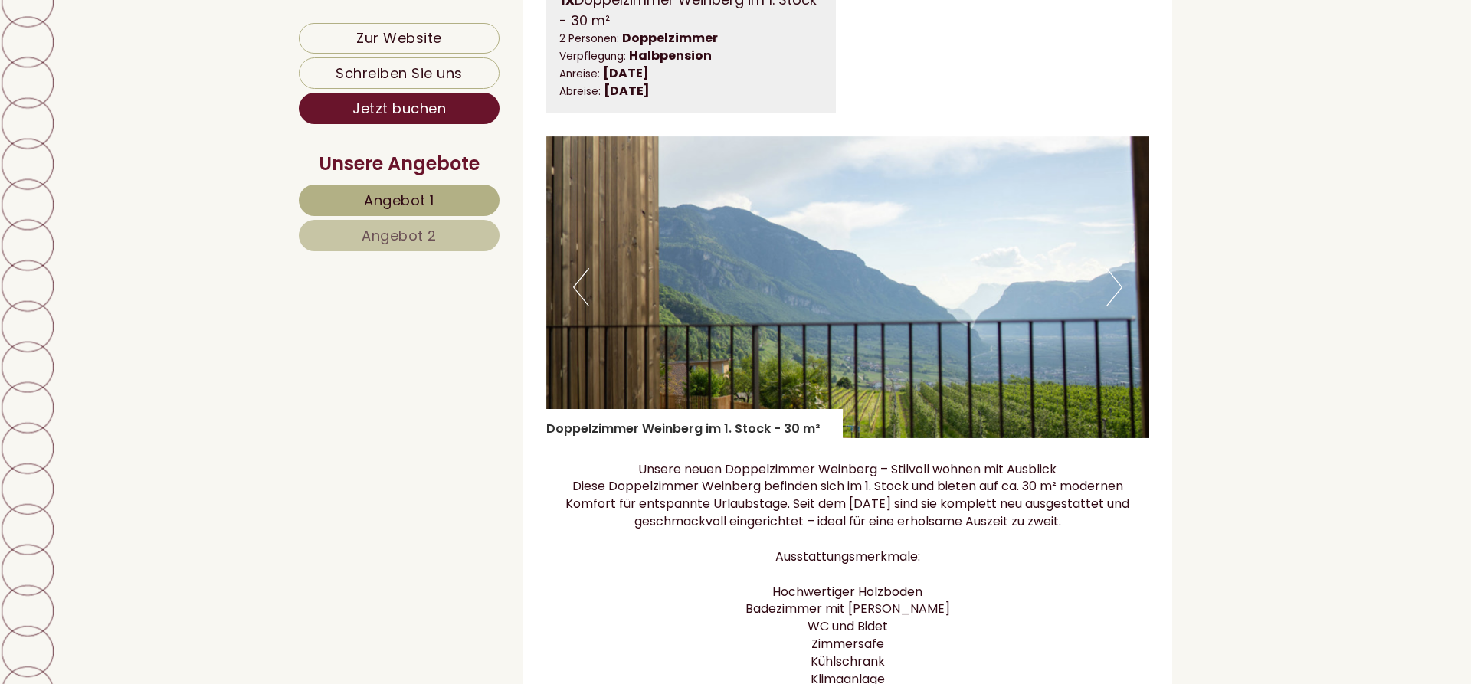
click at [582, 268] on button "Previous" at bounding box center [581, 287] width 16 height 38
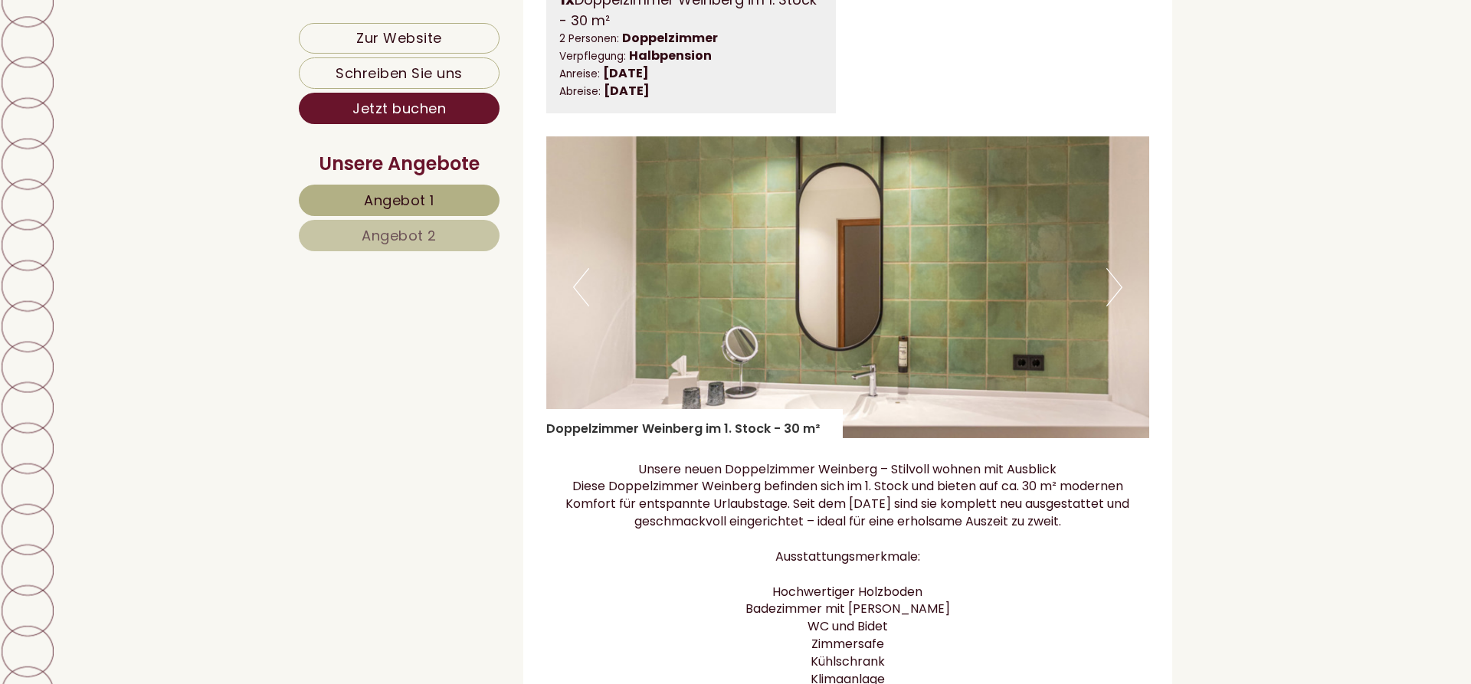
click at [581, 268] on button "Previous" at bounding box center [581, 287] width 16 height 38
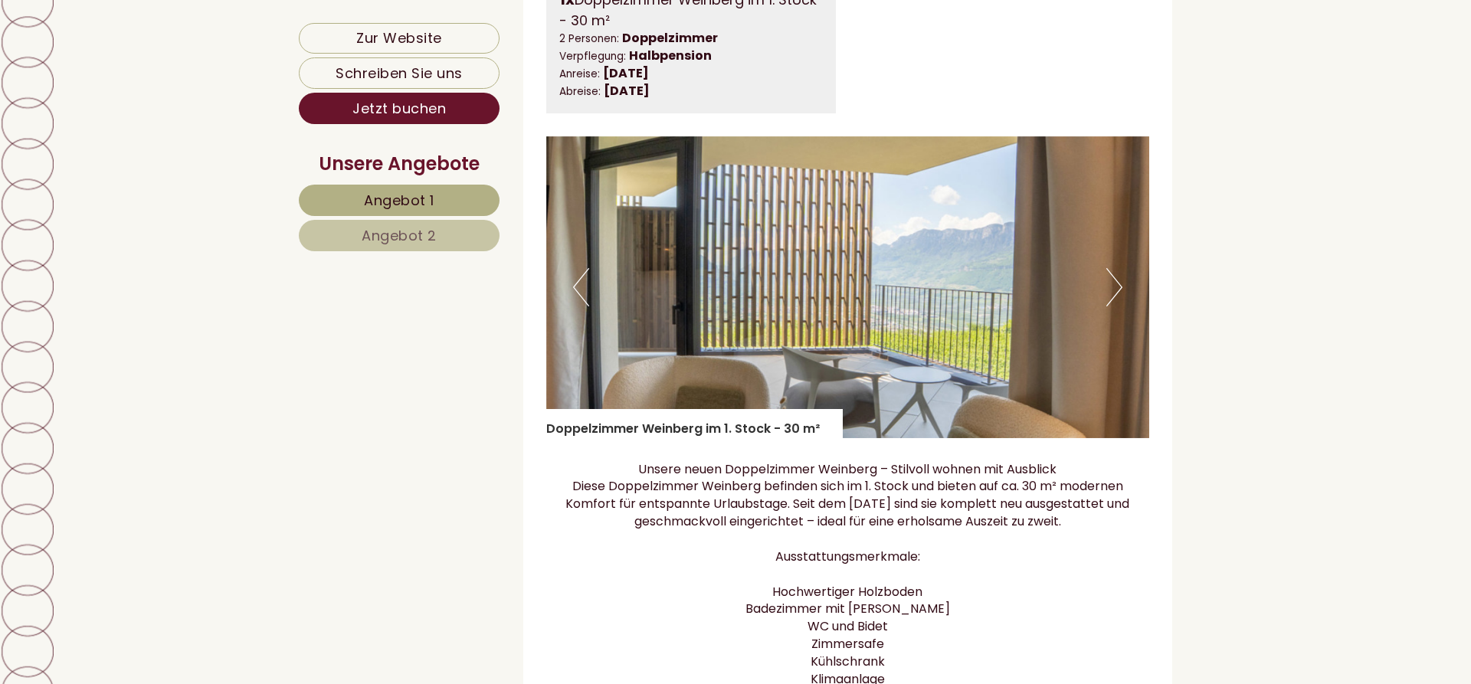
click at [581, 268] on button "Previous" at bounding box center [581, 287] width 16 height 38
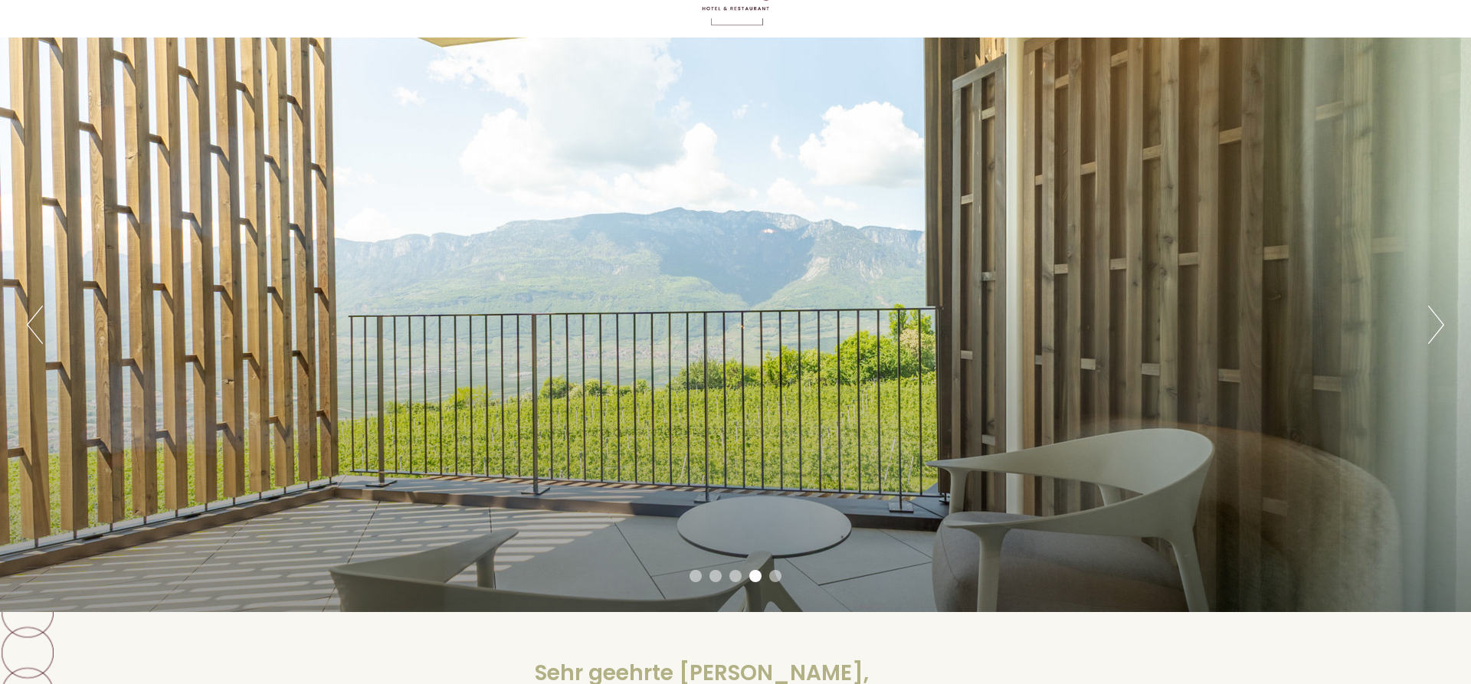
scroll to position [78, 0]
click at [1437, 323] on button "Next" at bounding box center [1436, 324] width 16 height 38
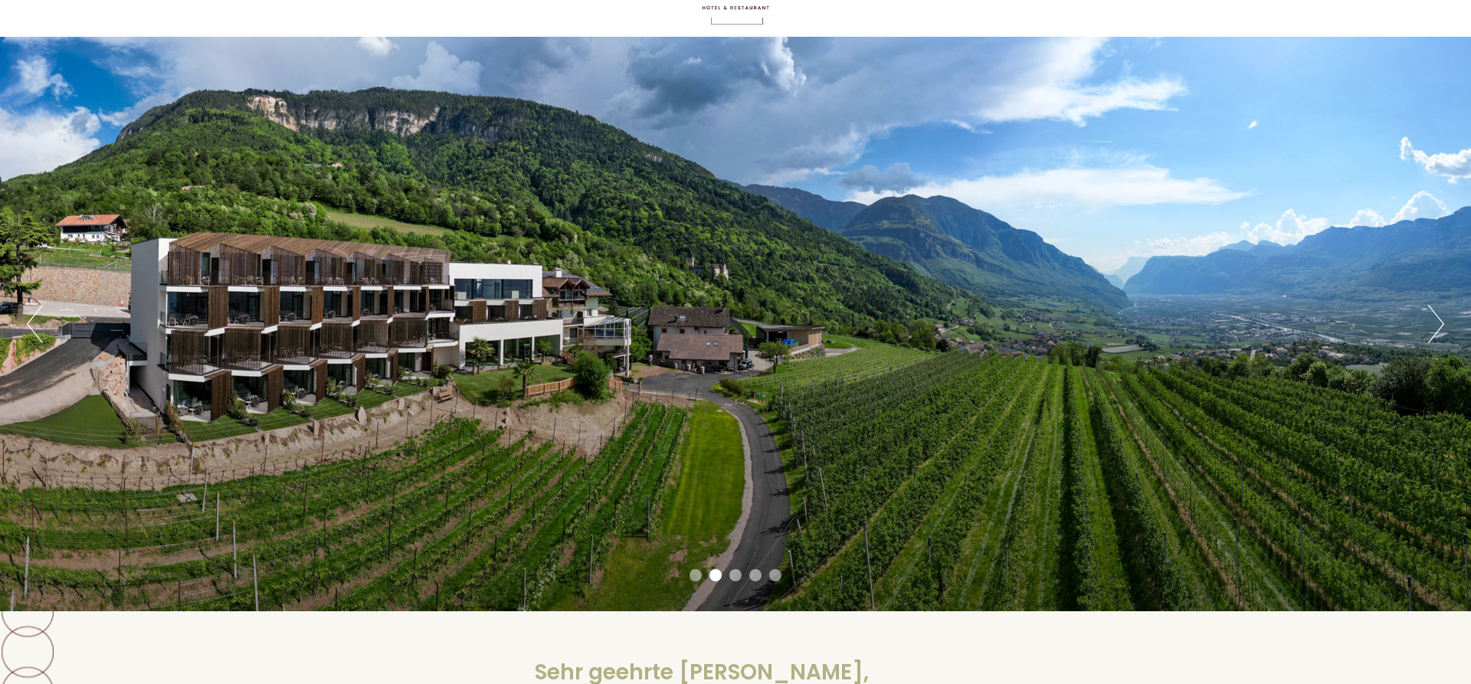
click at [1439, 322] on button "Next" at bounding box center [1436, 324] width 16 height 38
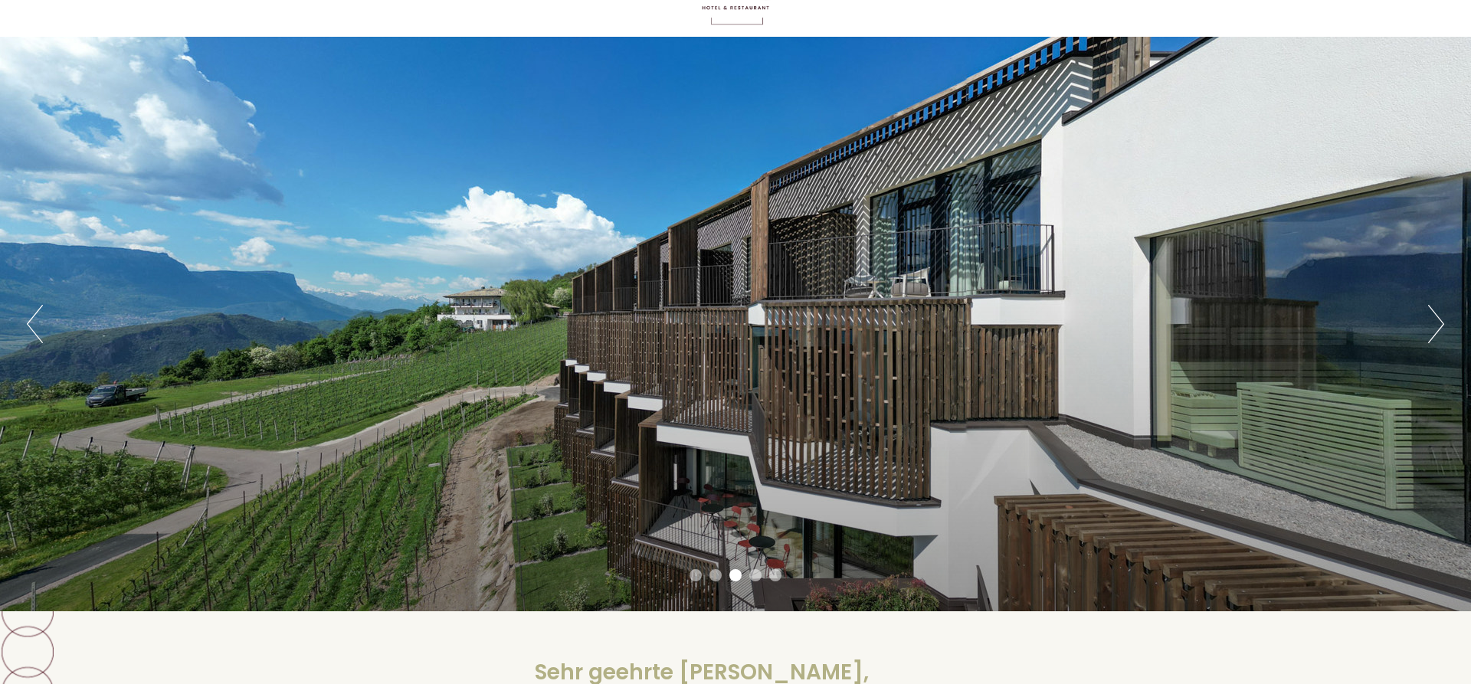
click at [1439, 322] on button "Next" at bounding box center [1436, 324] width 16 height 38
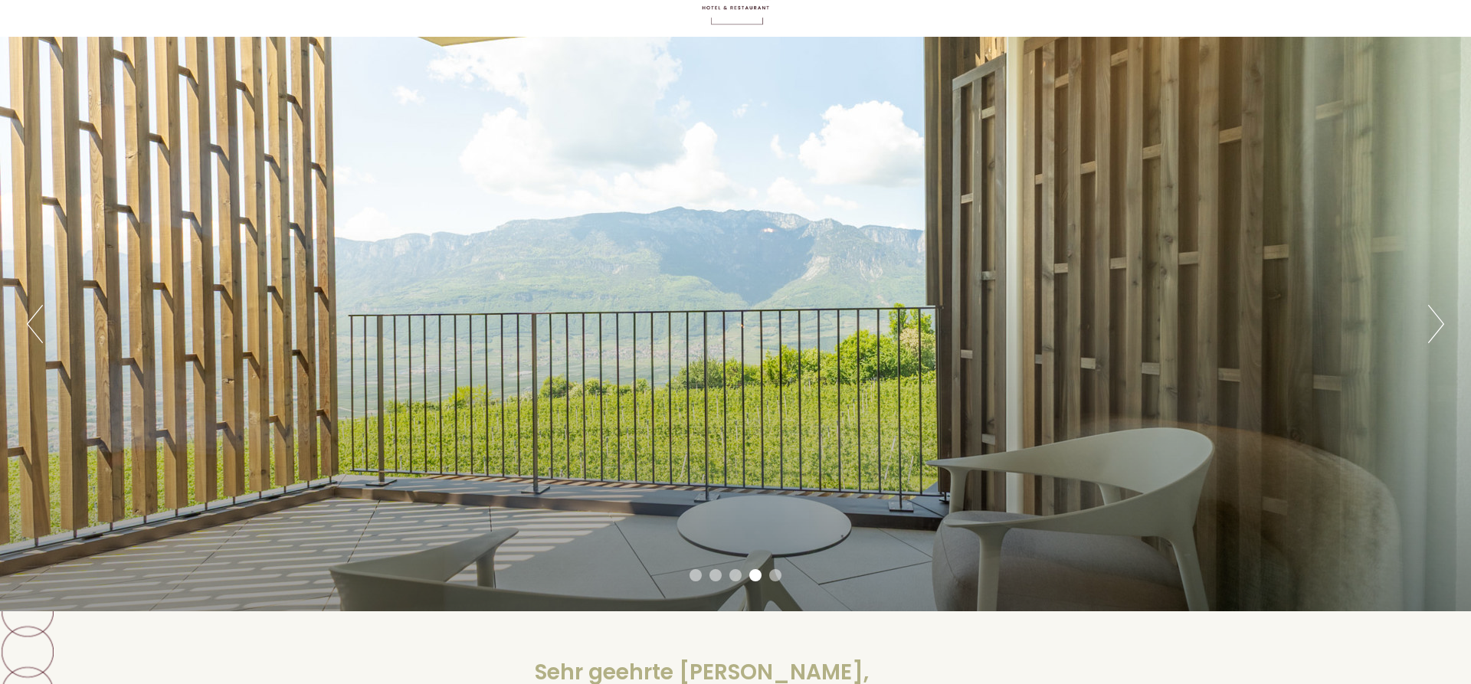
click at [1439, 322] on button "Next" at bounding box center [1436, 324] width 16 height 38
